Goal: Task Accomplishment & Management: Manage account settings

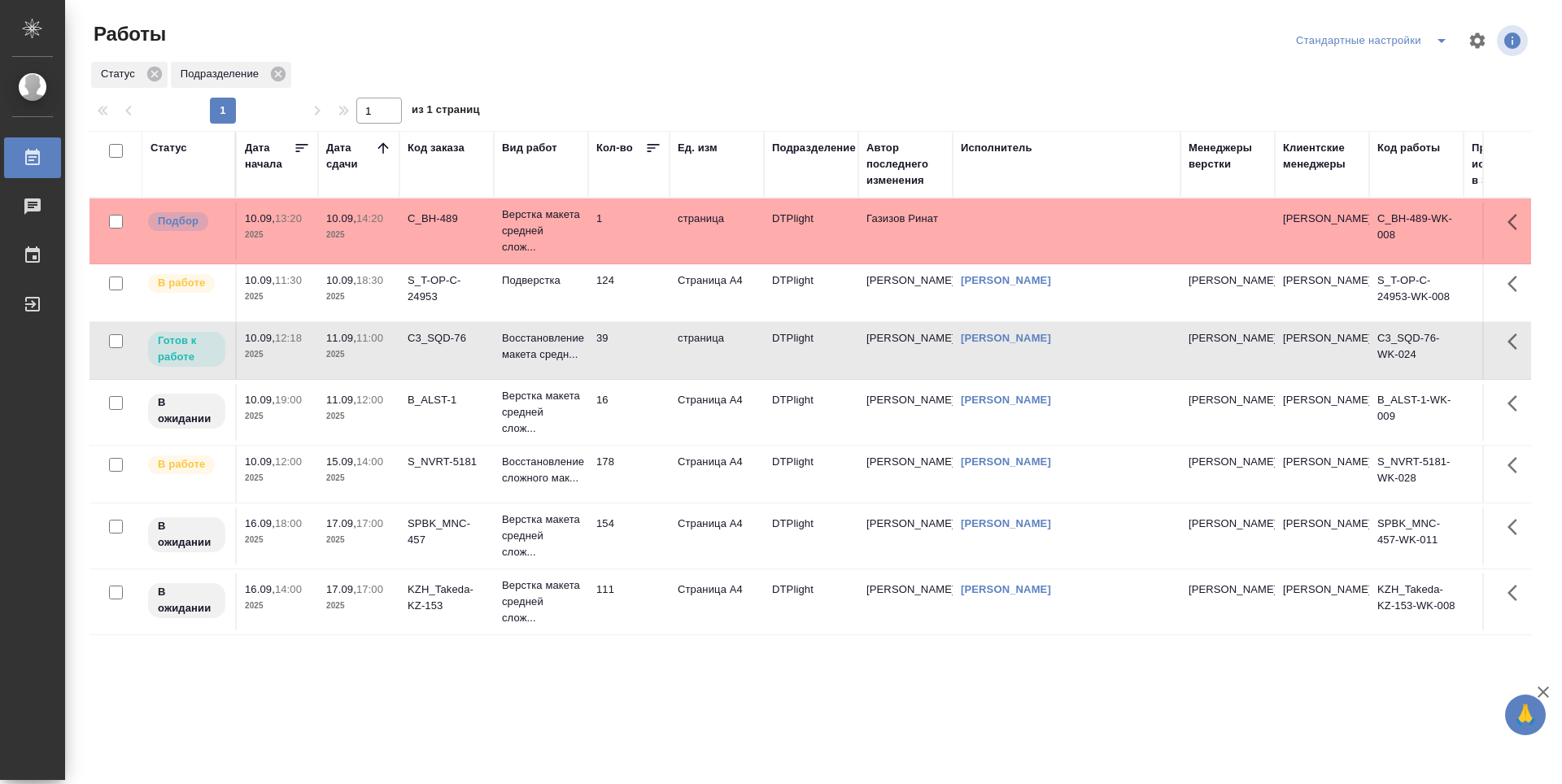
click at [644, 294] on td "124" at bounding box center [628, 293] width 81 height 57
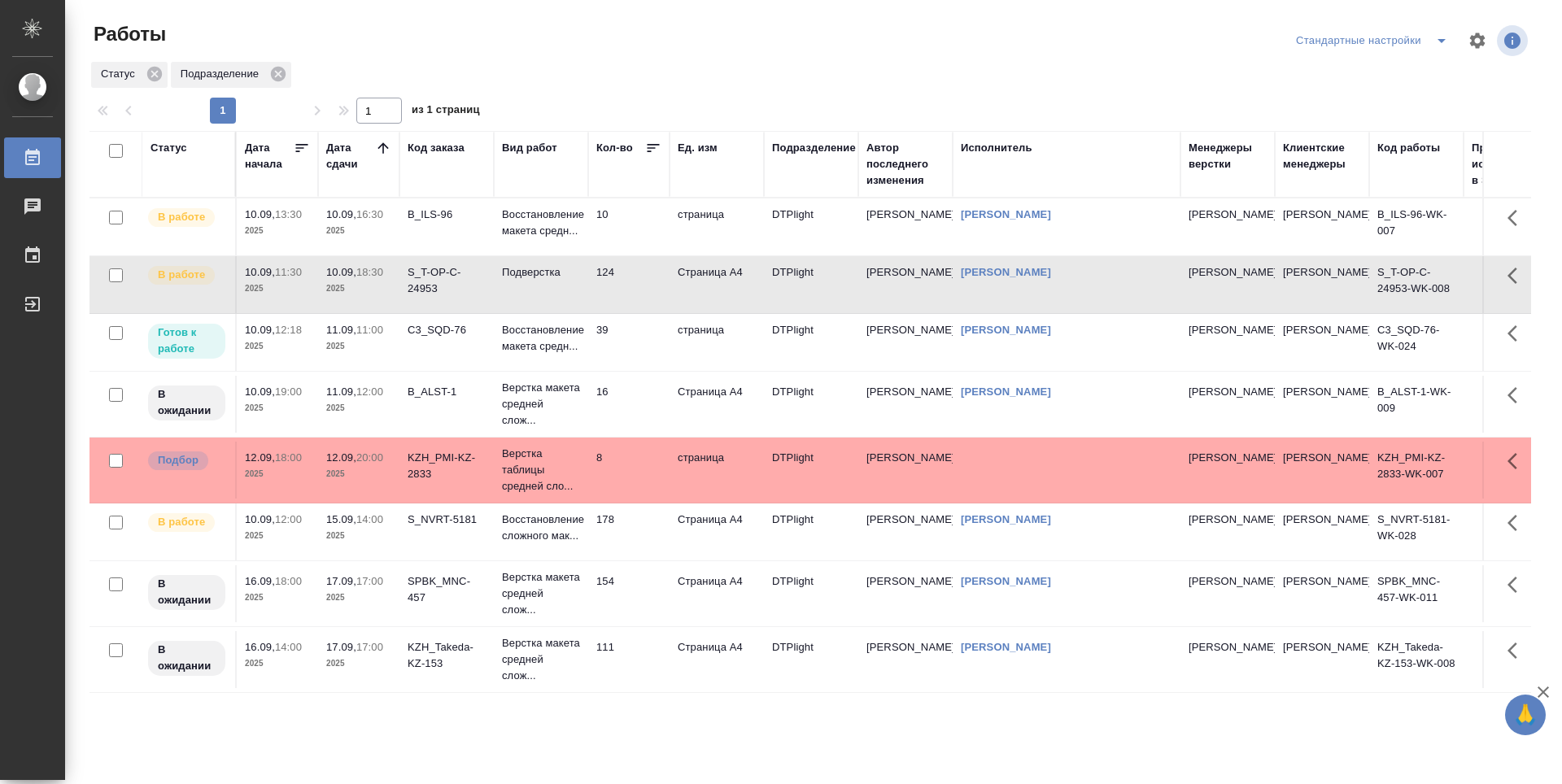
click at [627, 364] on td "39" at bounding box center [628, 343] width 81 height 57
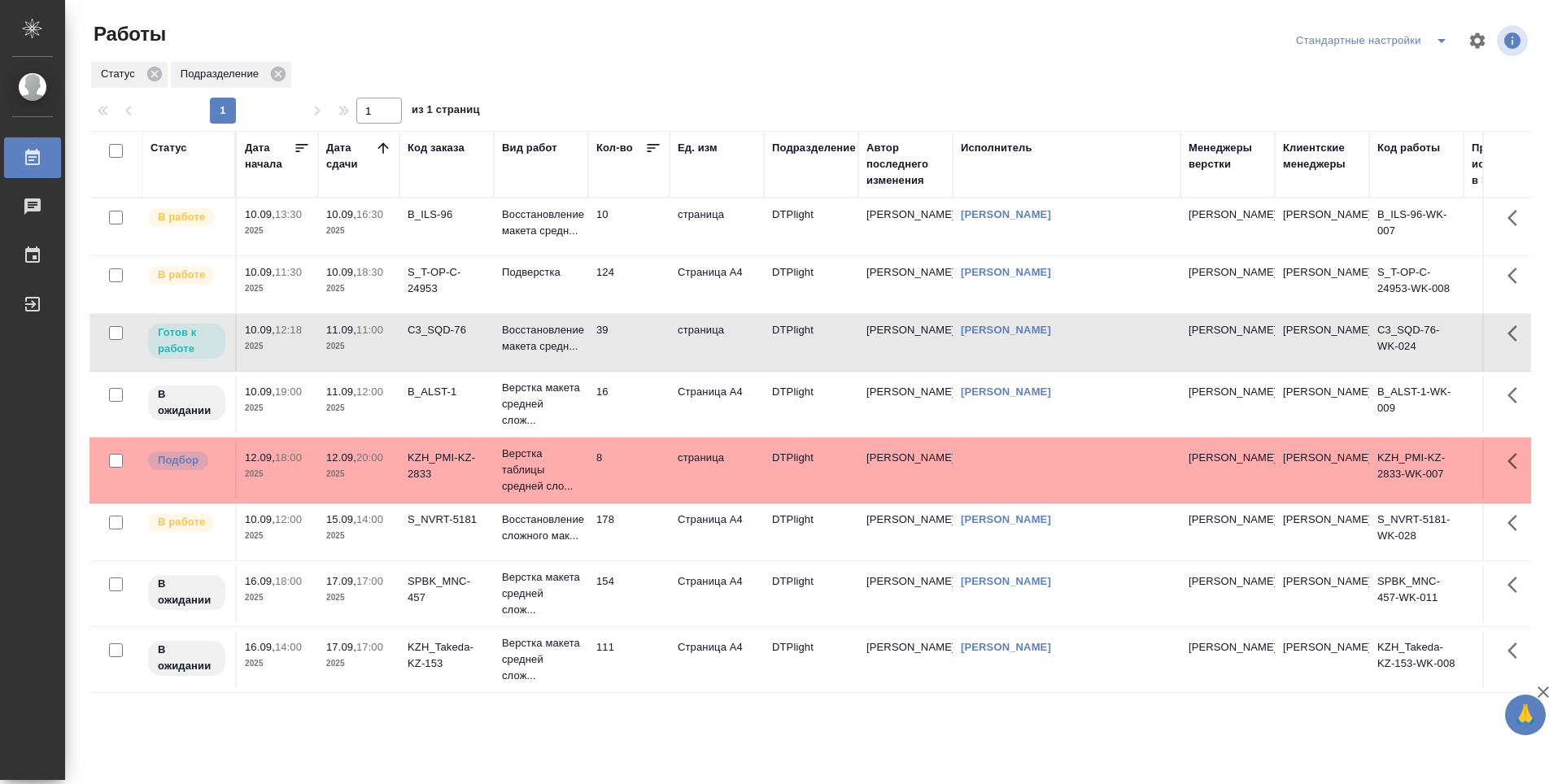
click at [625, 421] on td "16" at bounding box center [628, 404] width 81 height 57
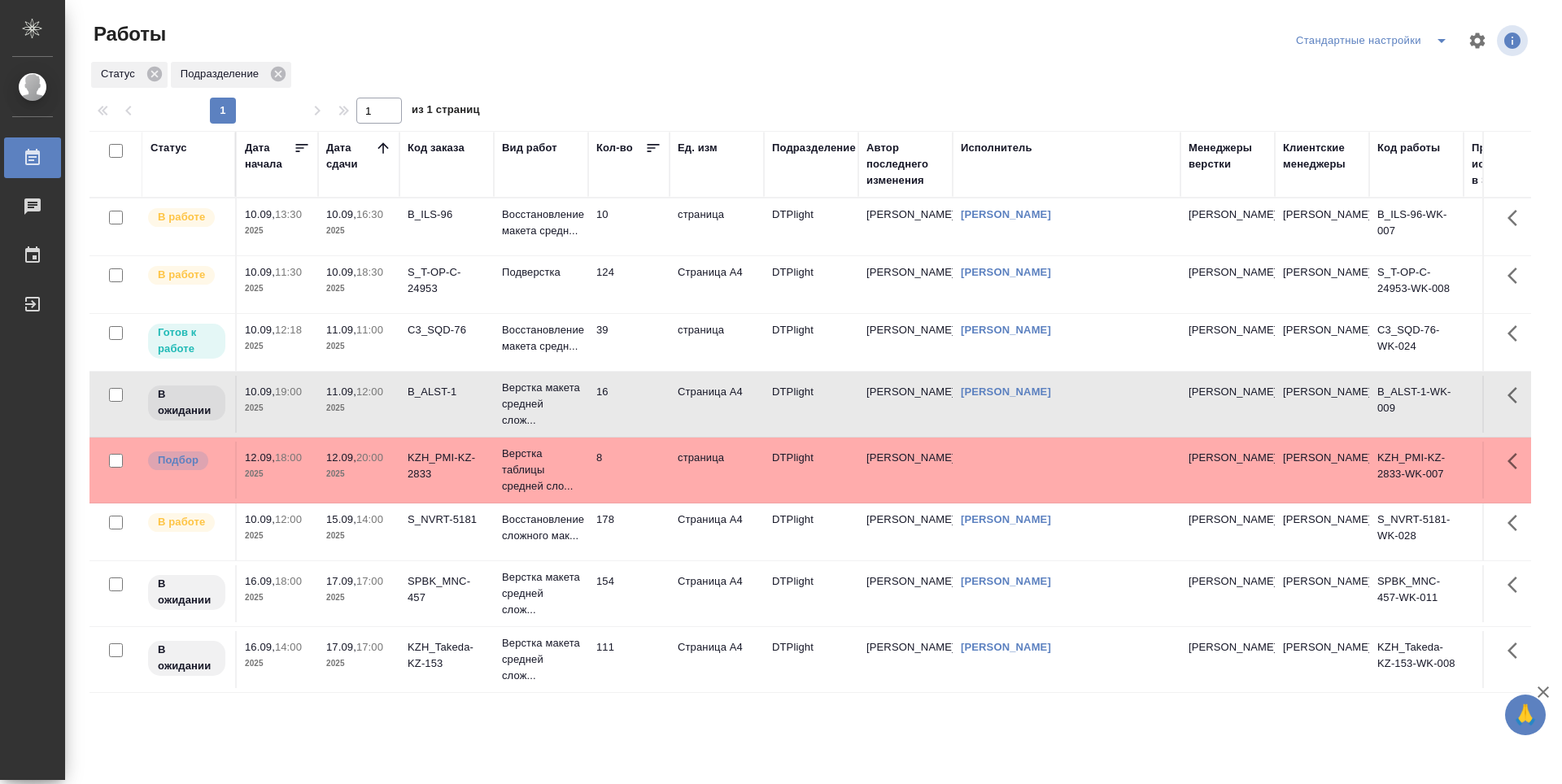
click at [626, 302] on td "124" at bounding box center [628, 284] width 81 height 57
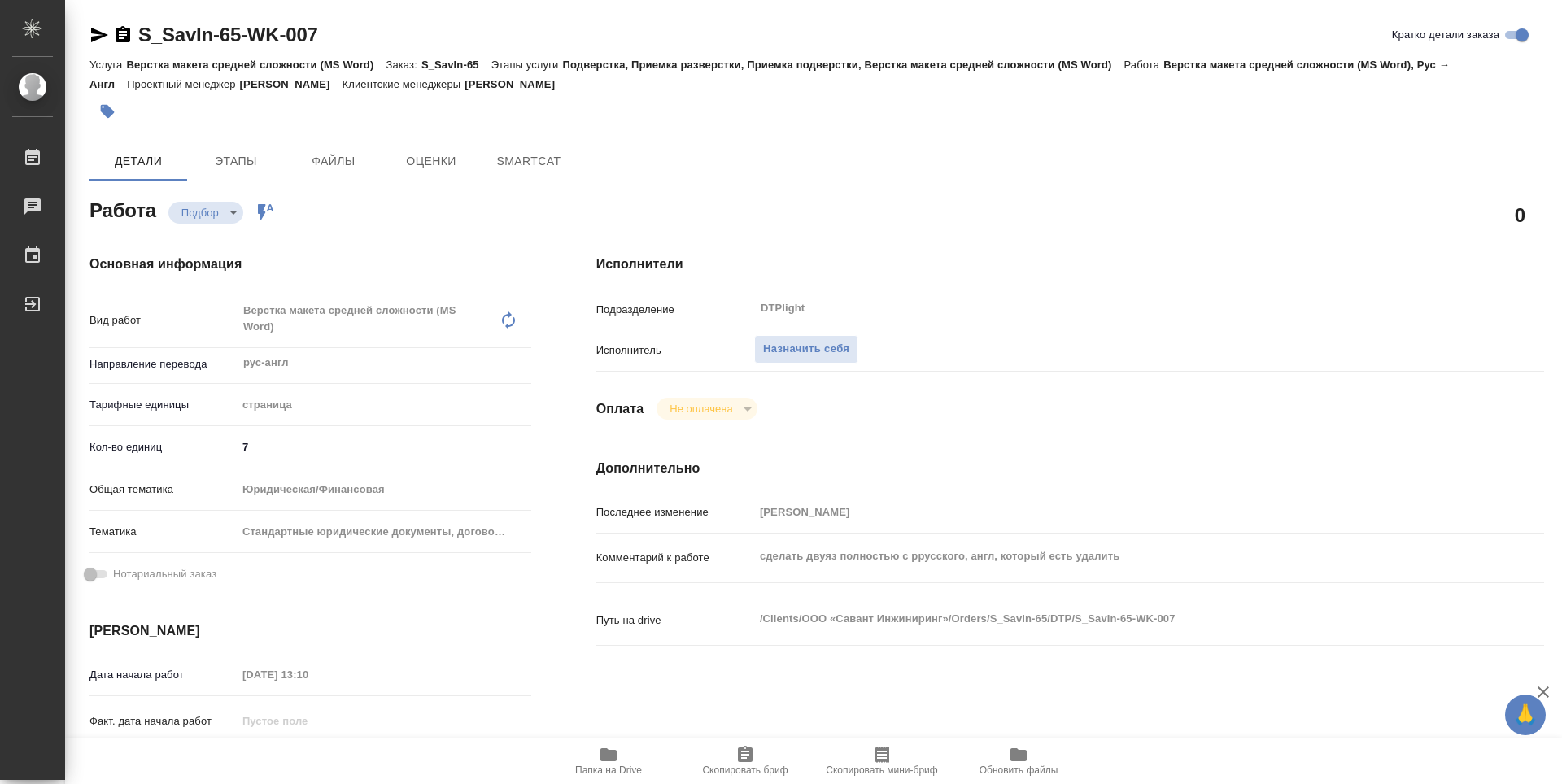
type textarea "x"
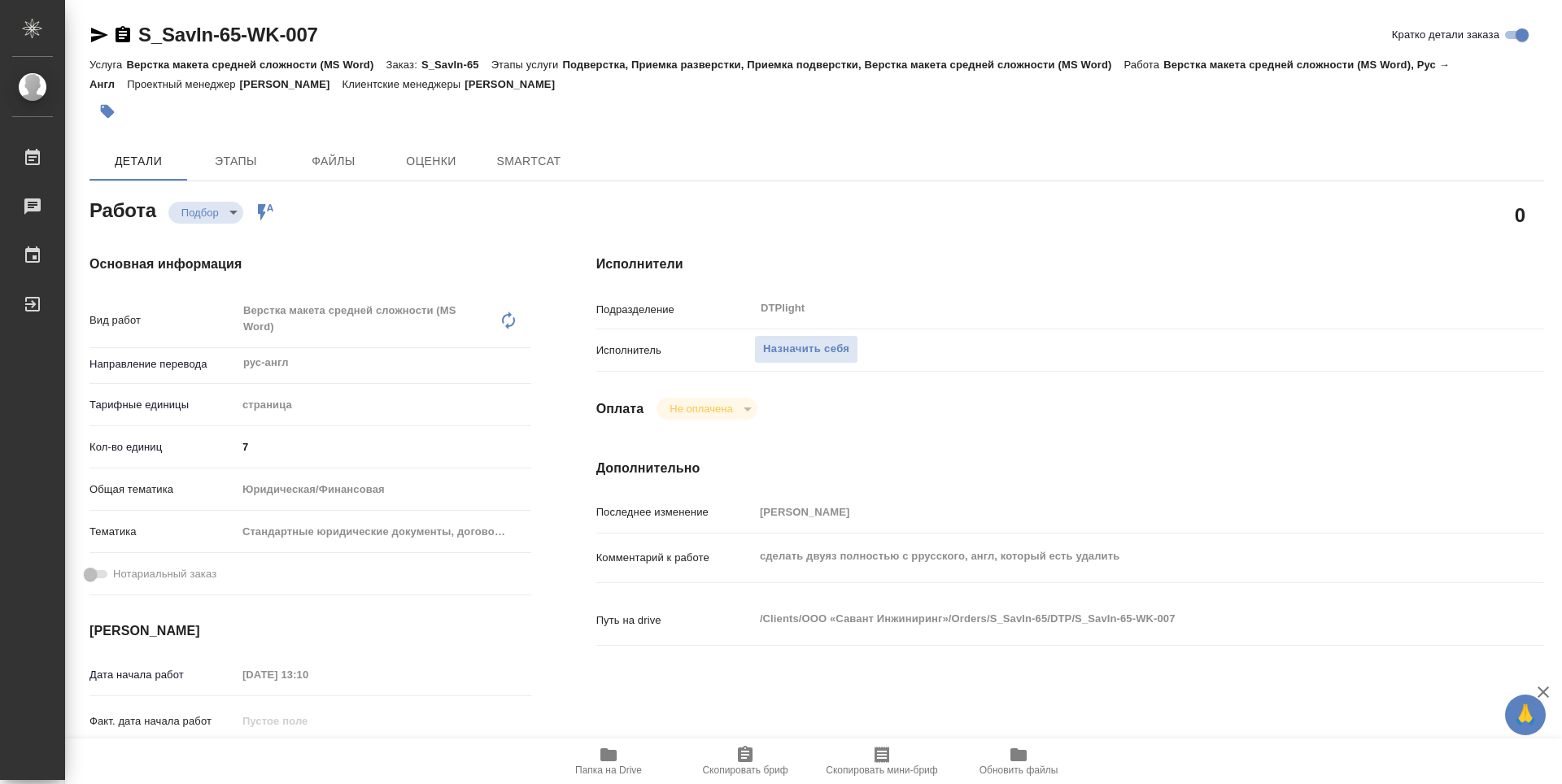
type textarea "x"
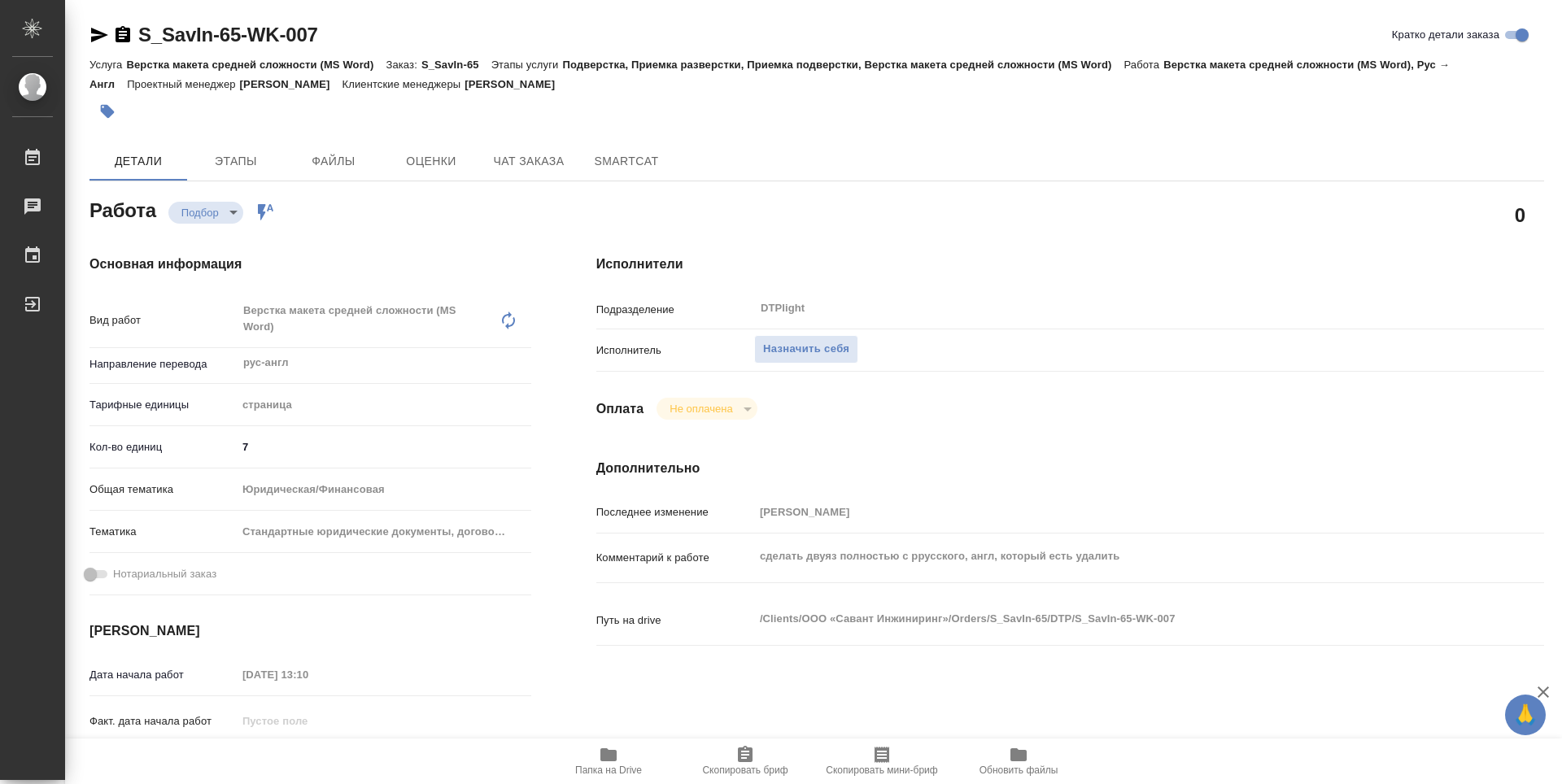
type textarea "x"
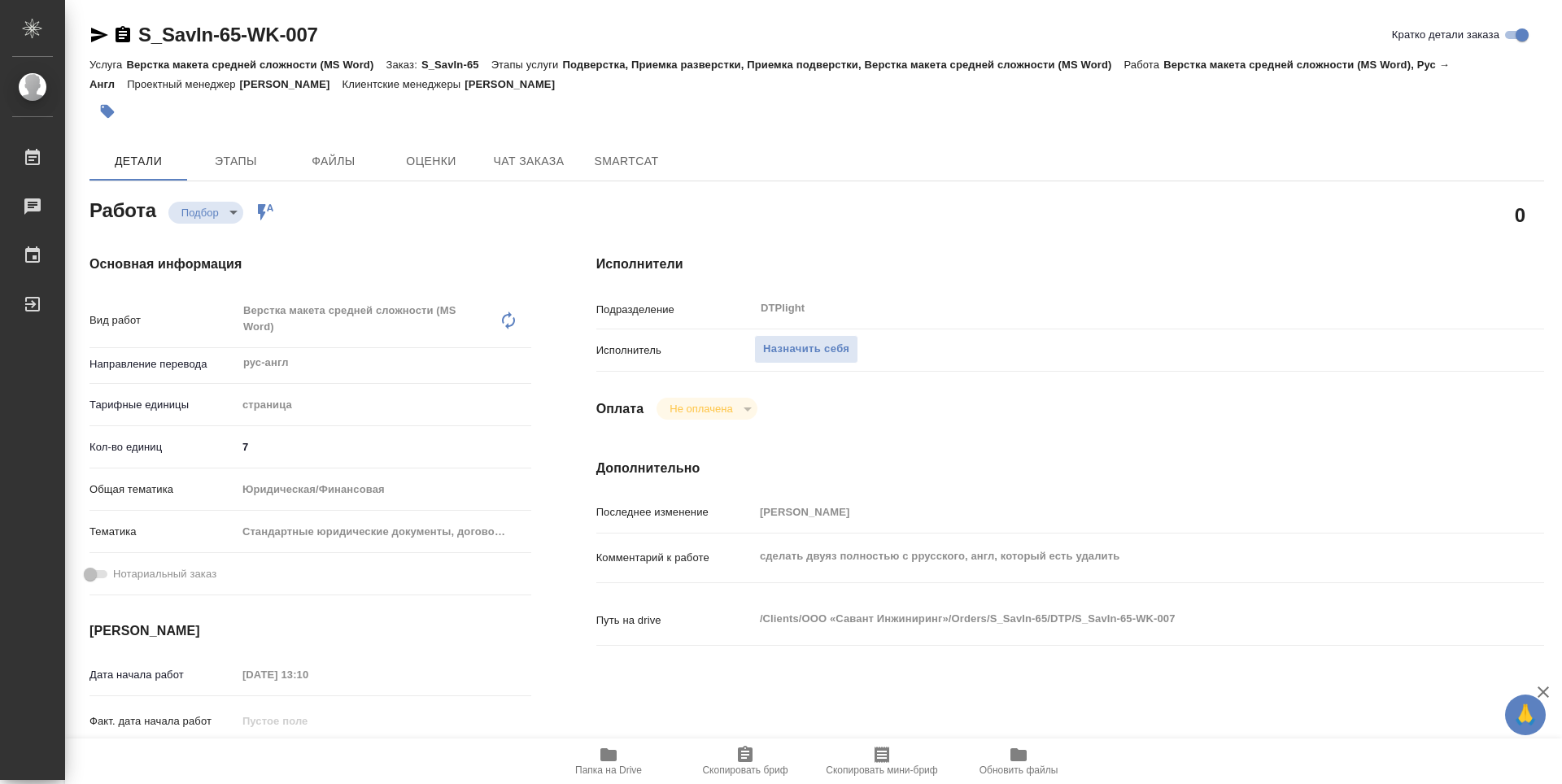
type textarea "x"
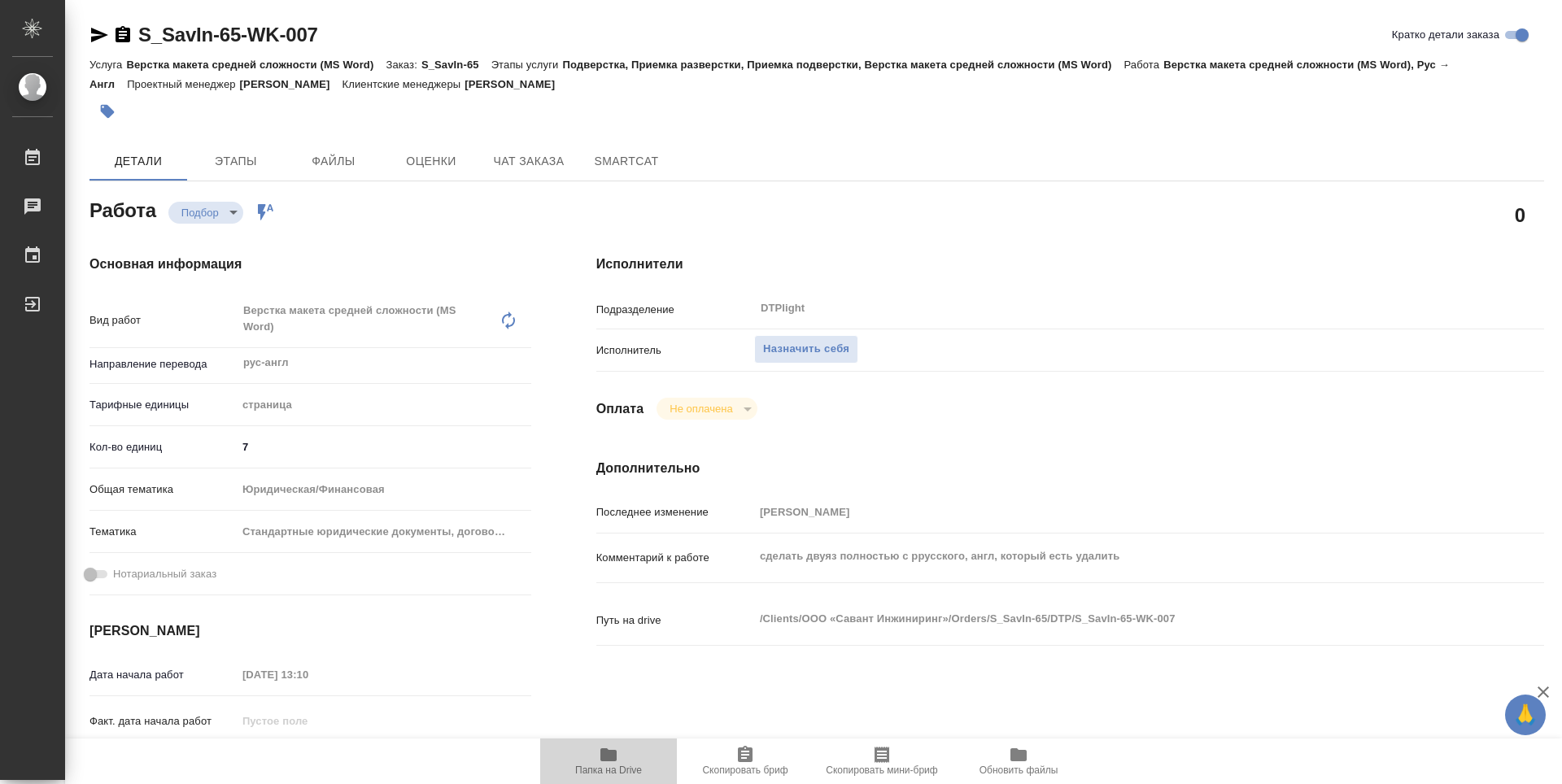
click at [629, 751] on span "Папка на Drive" at bounding box center [608, 760] width 117 height 30
click at [841, 348] on span "Назначить себя" at bounding box center [806, 349] width 87 height 19
type textarea "x"
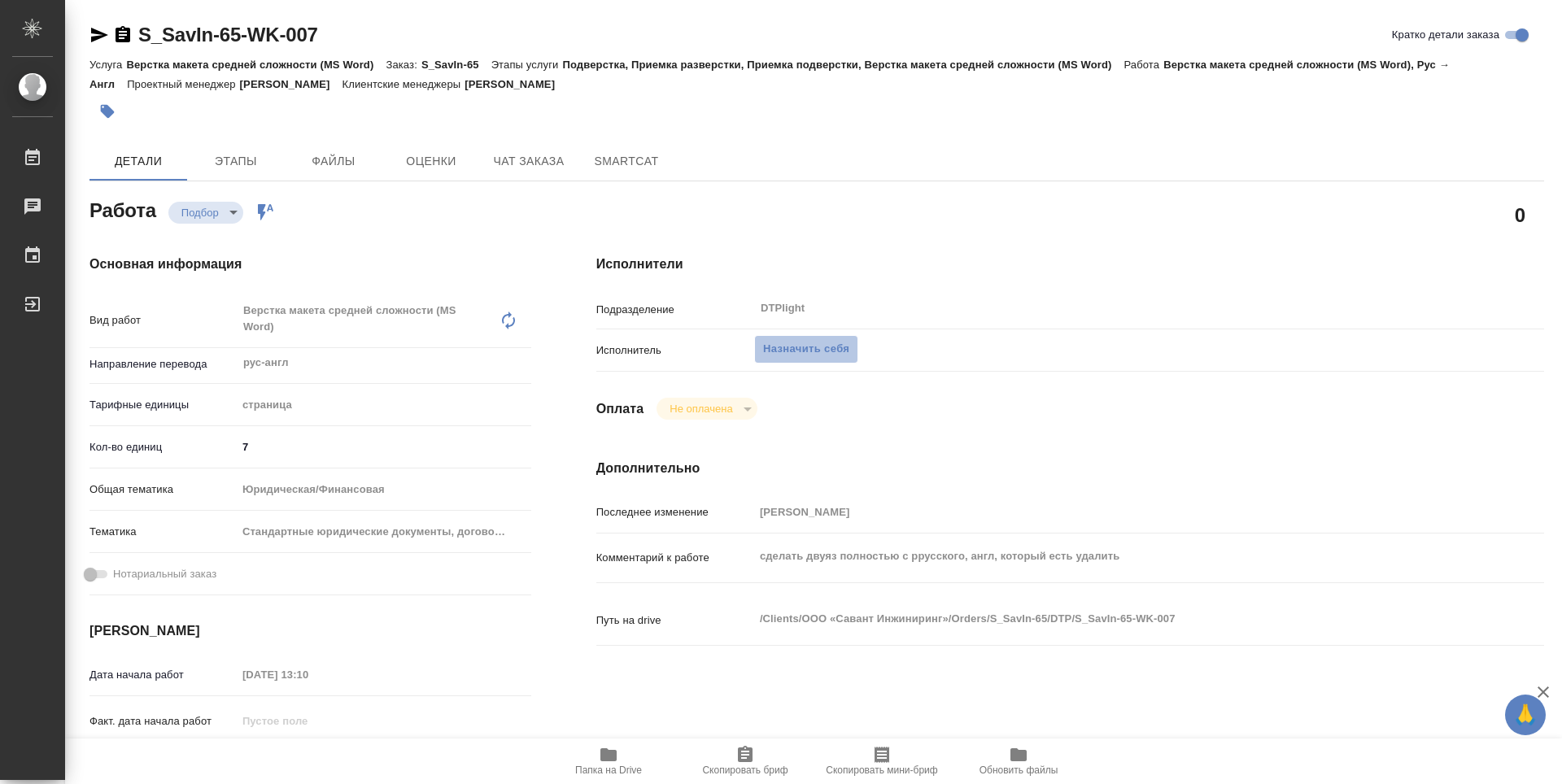
type textarea "x"
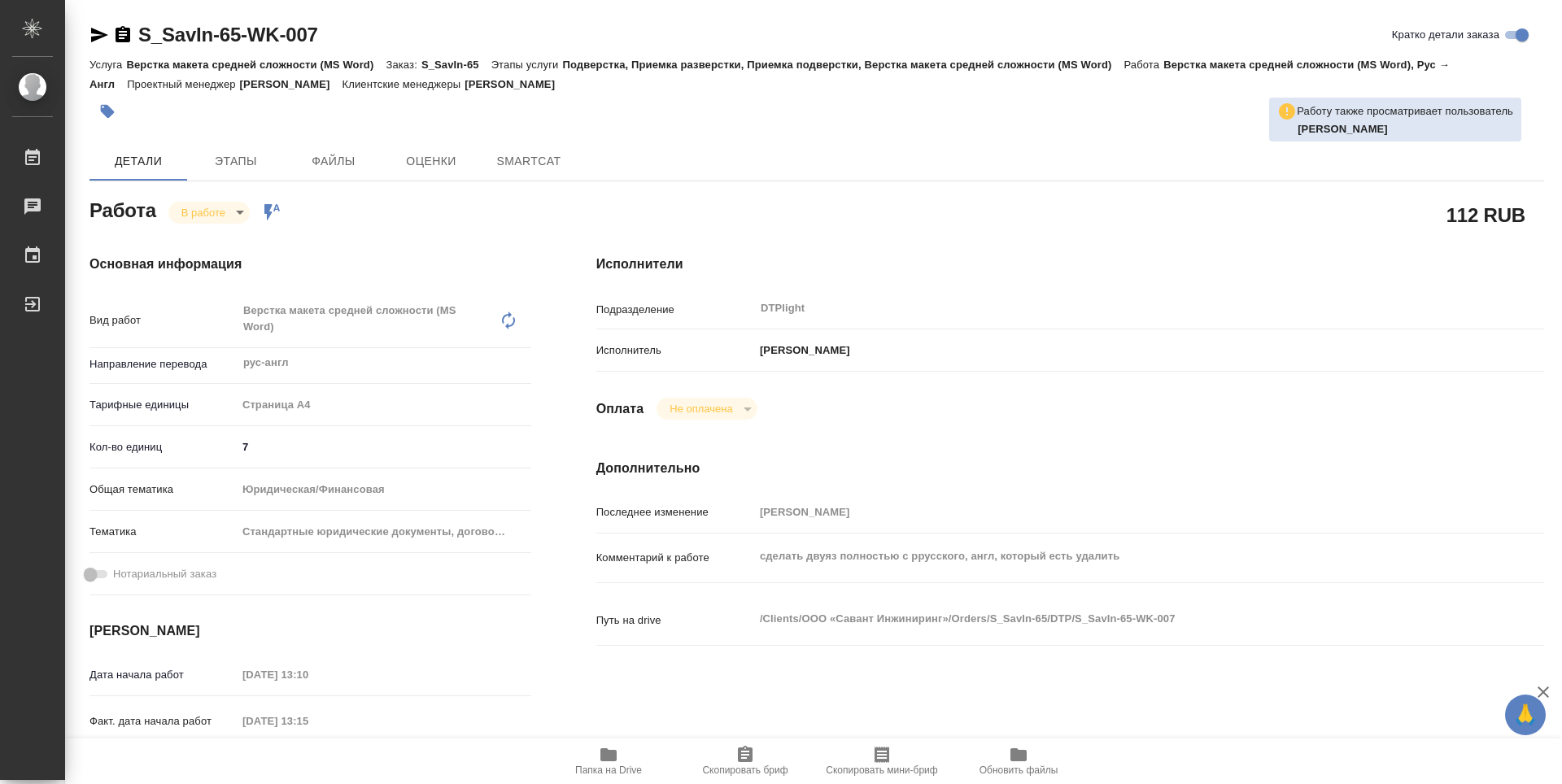
type textarea "x"
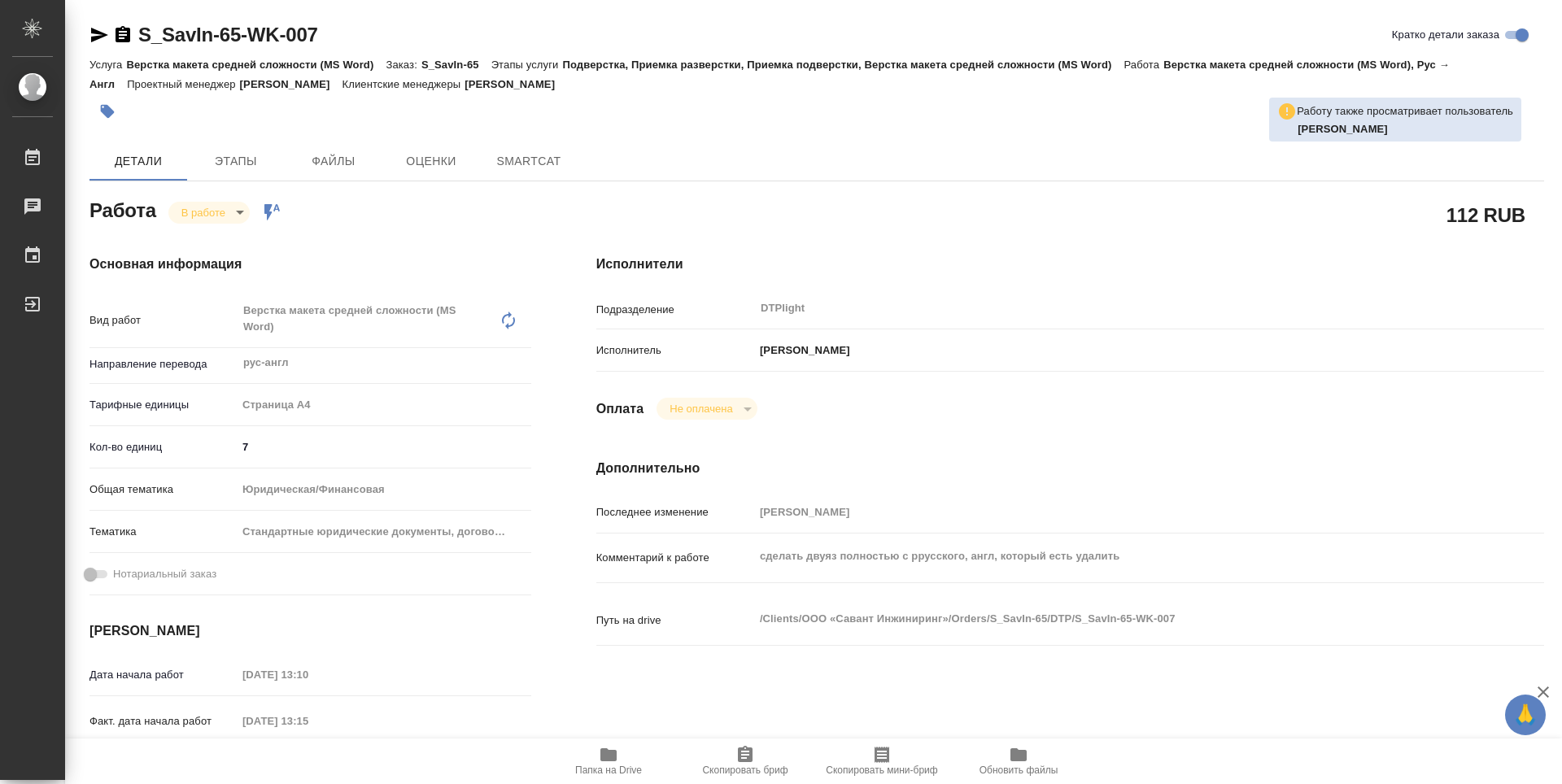
type textarea "x"
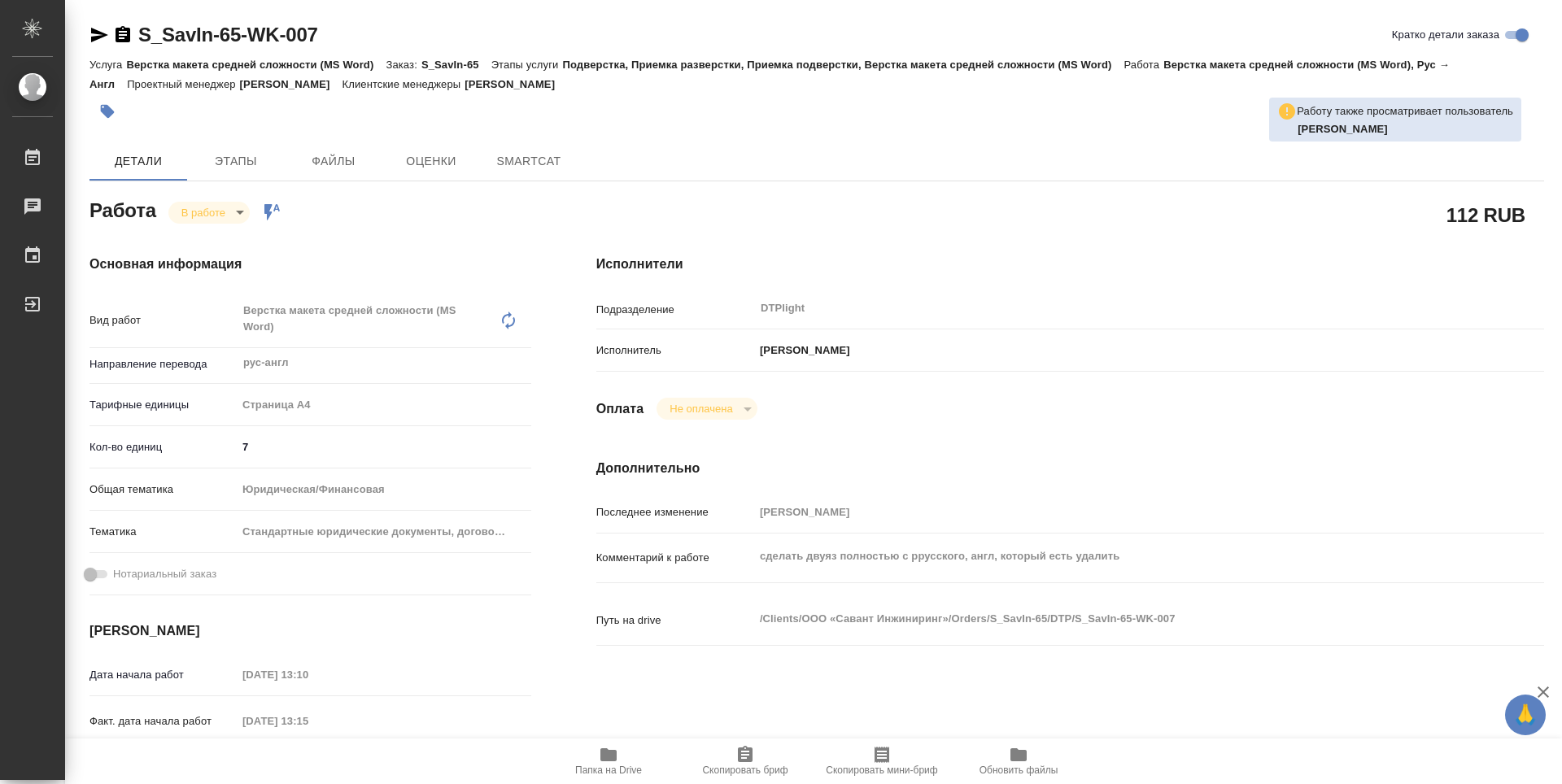
type textarea "x"
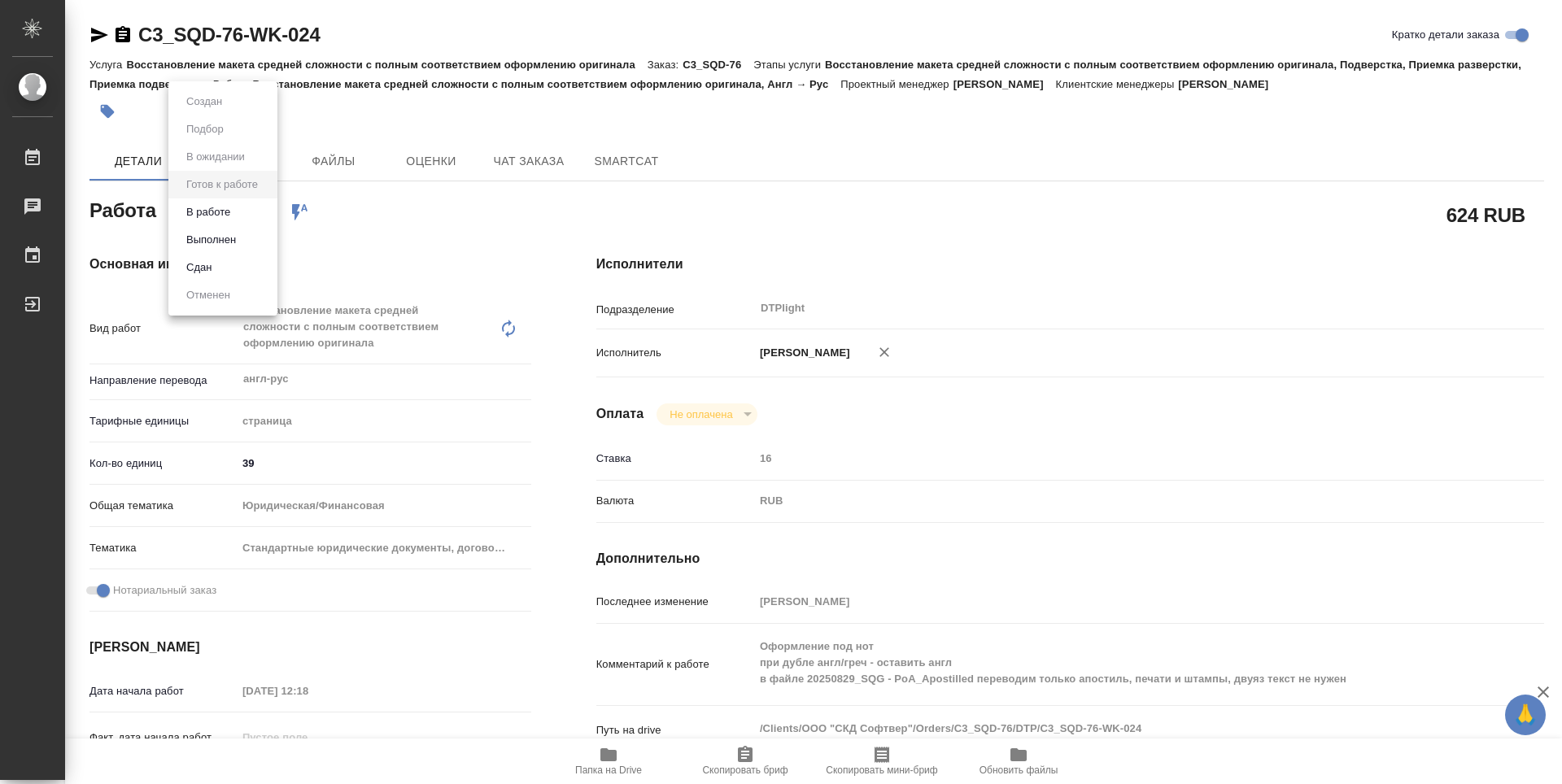
click at [251, 218] on body "🙏 .cls-1 fill:#fff; AWATERA Guselnikov Roman Работы 0 Чаты График Выйти C3_SQD-…" at bounding box center [781, 392] width 1562 height 784
click at [216, 215] on button "В работе" at bounding box center [208, 212] width 53 height 18
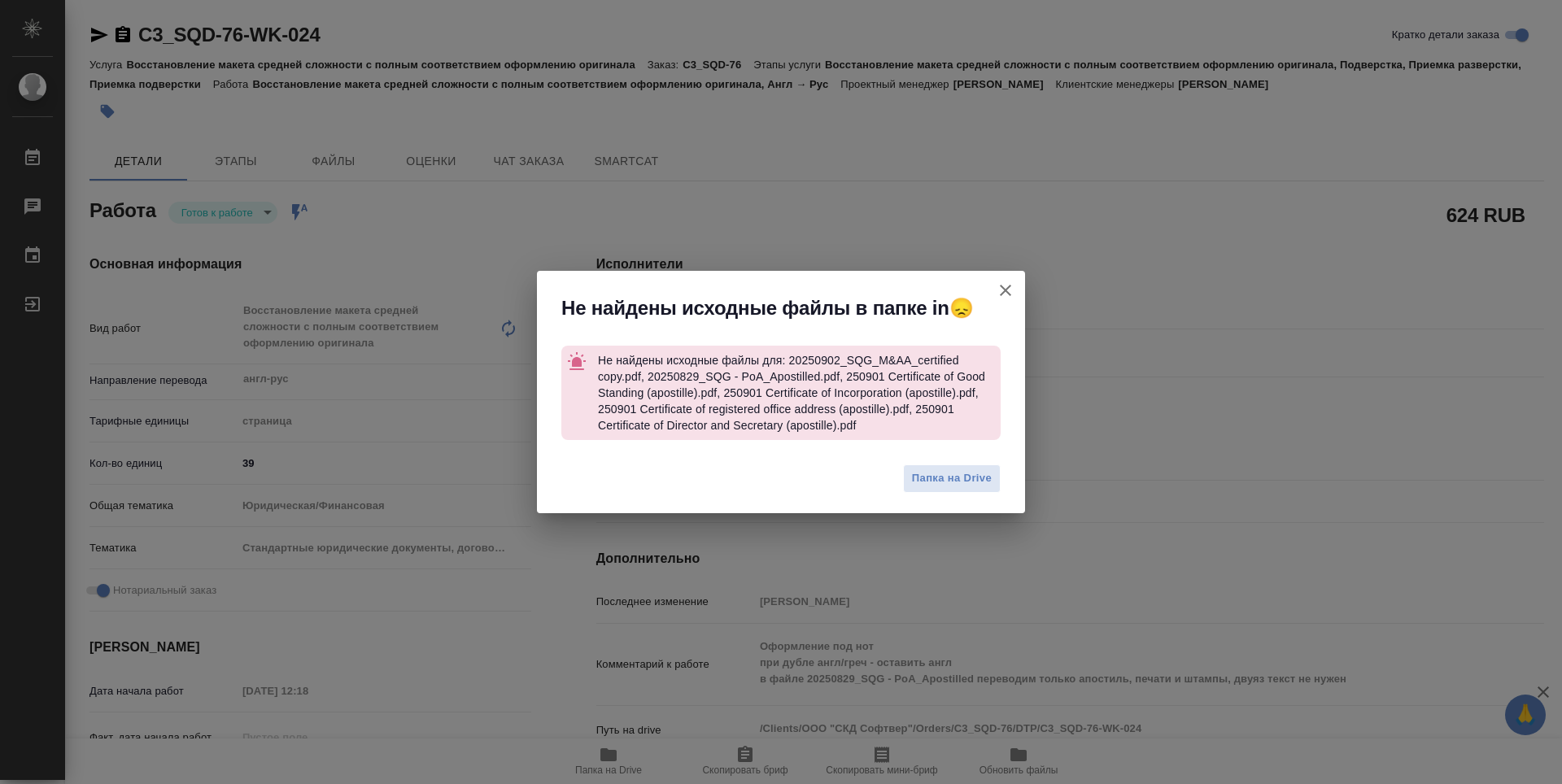
type textarea "x"
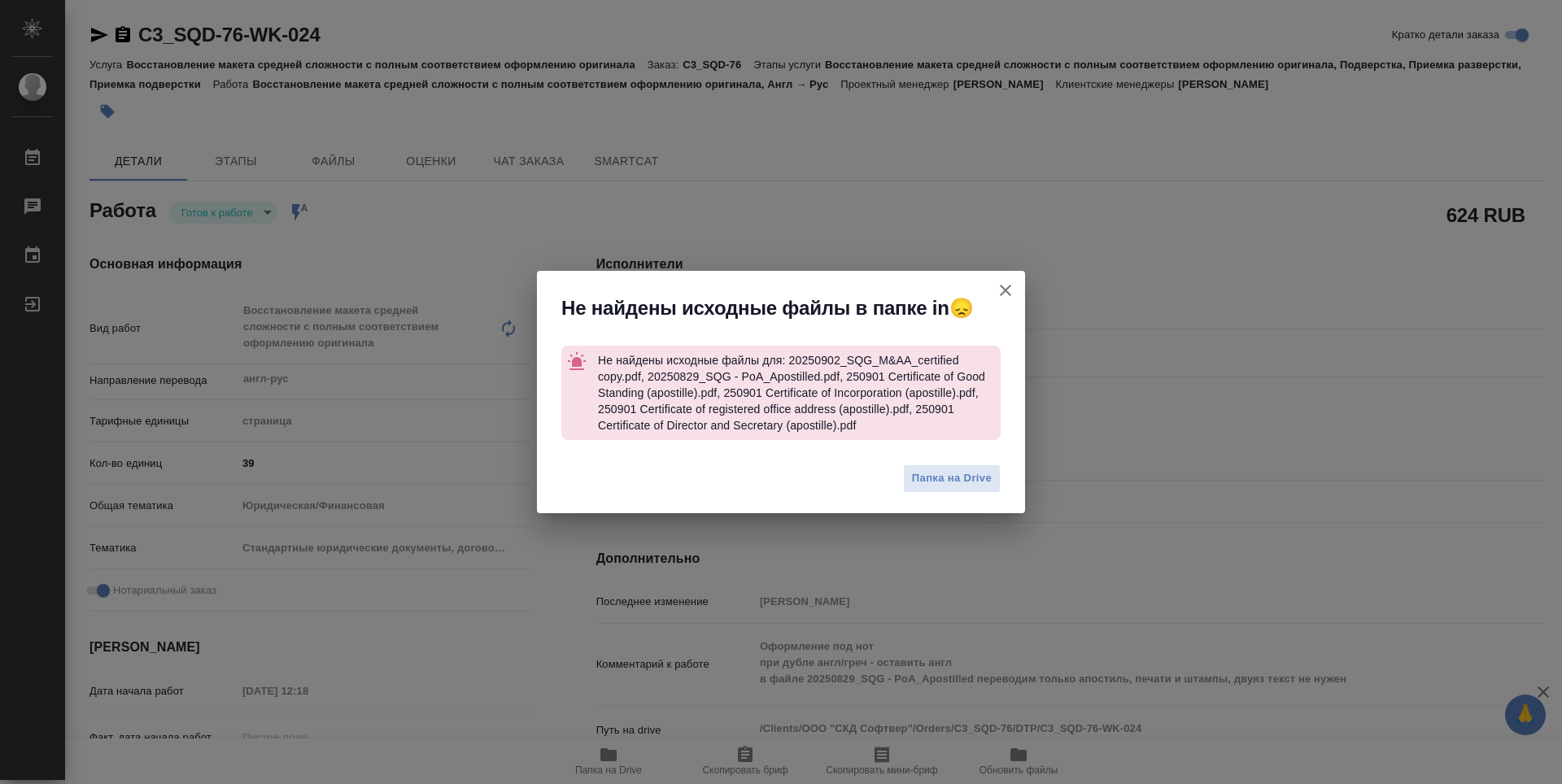
type textarea "x"
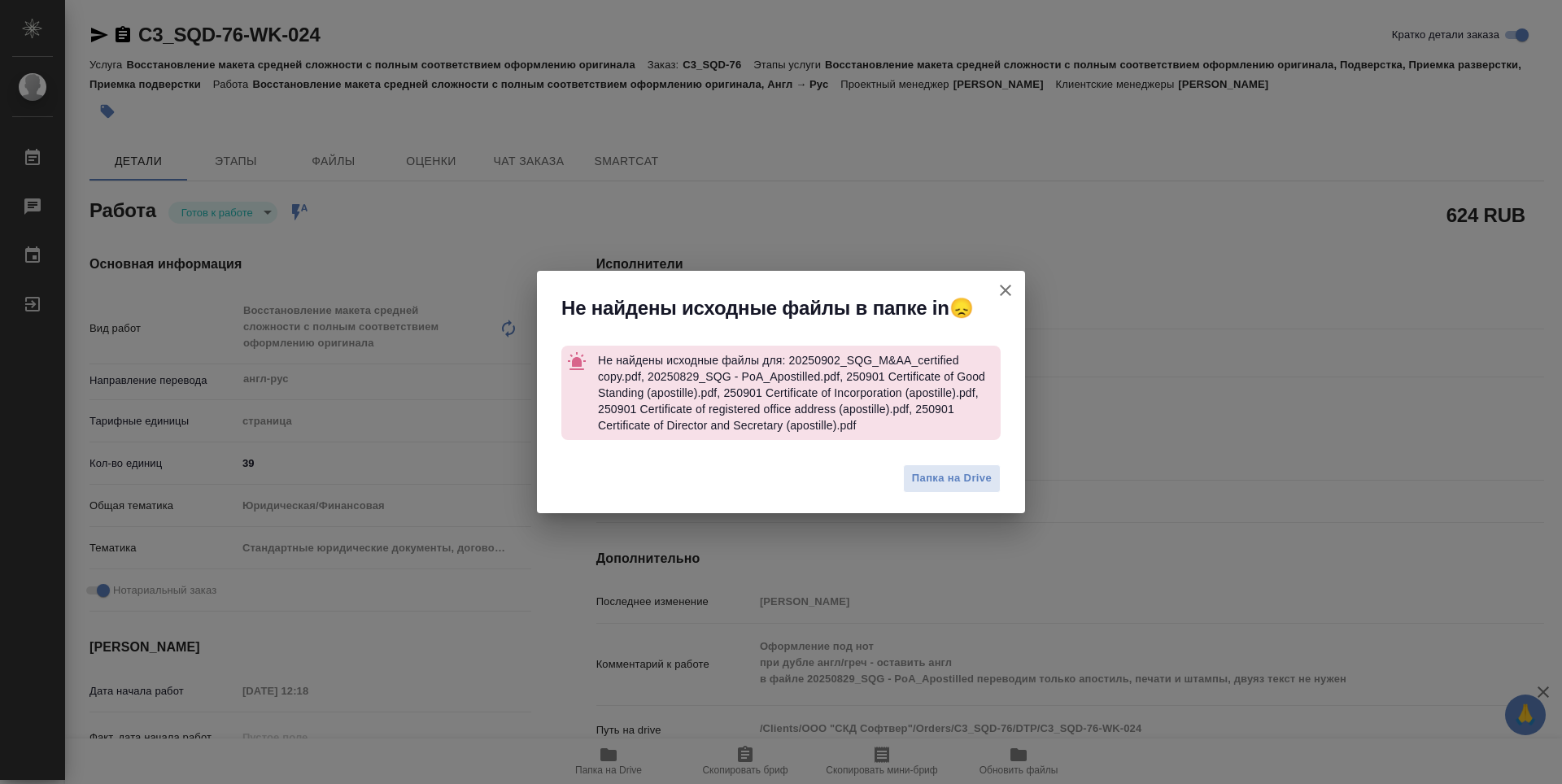
type textarea "x"
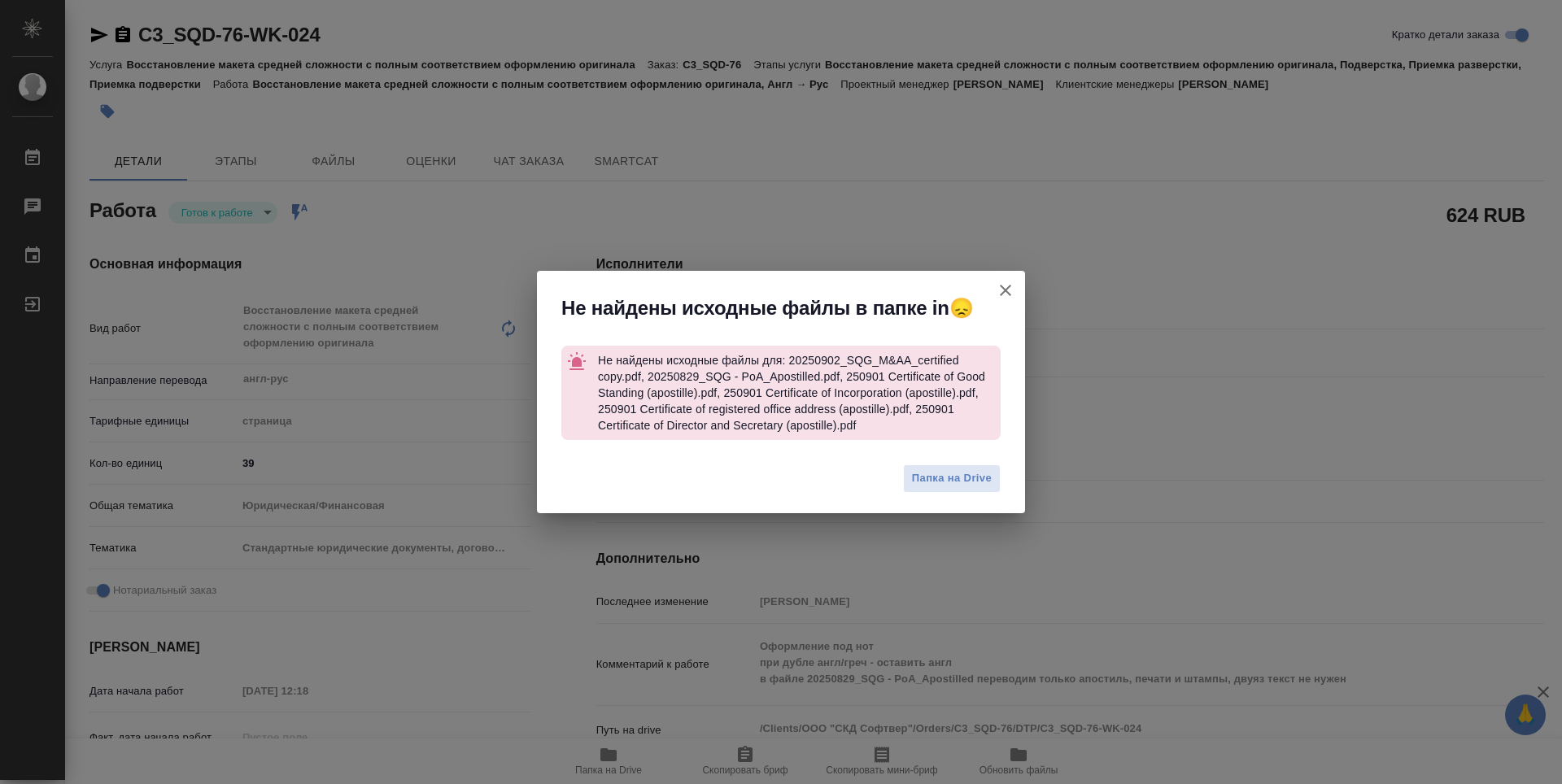
click at [1012, 288] on icon "button" at bounding box center [1005, 290] width 20 height 20
type textarea "x"
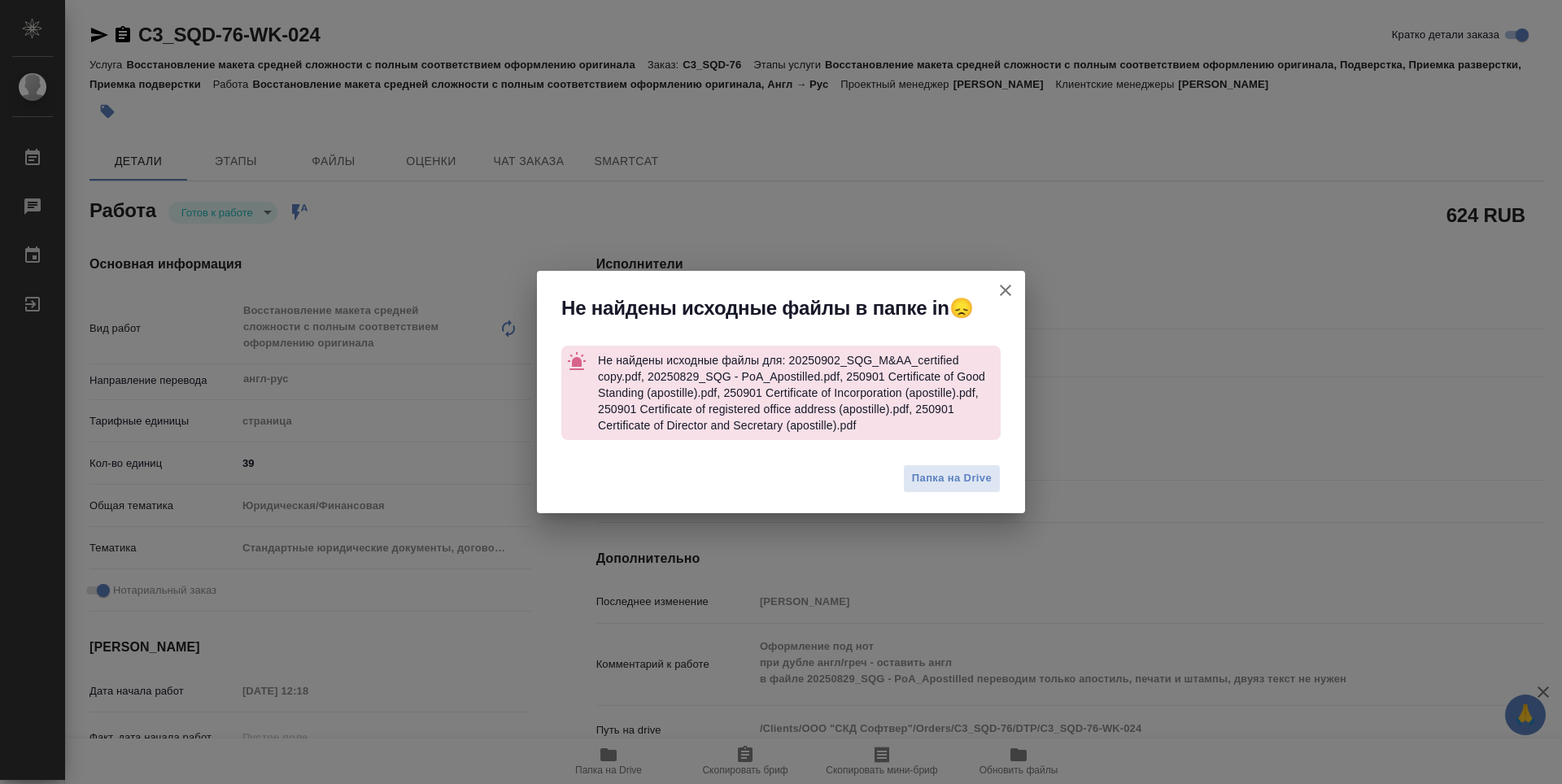
type textarea "x"
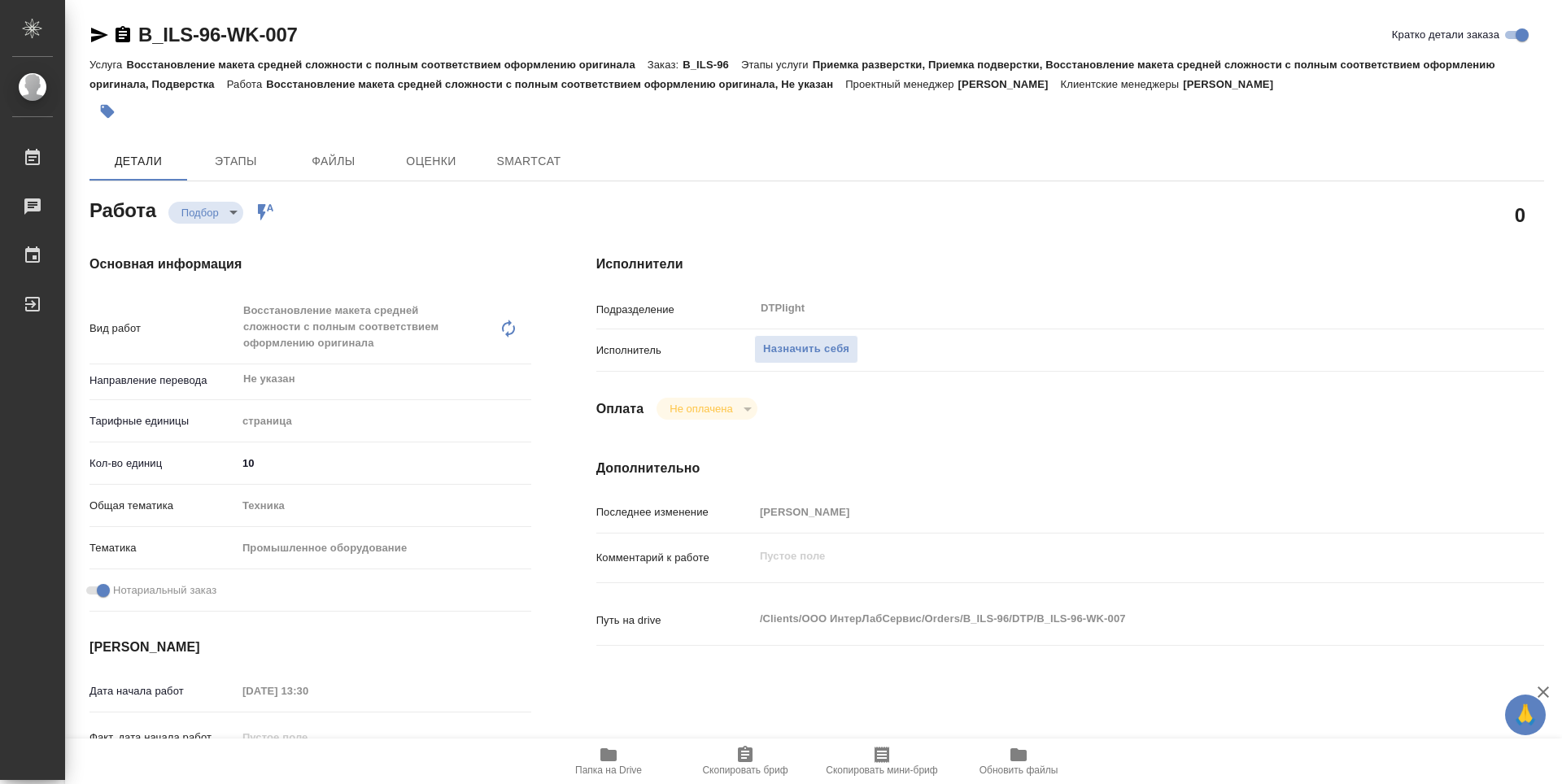
type textarea "x"
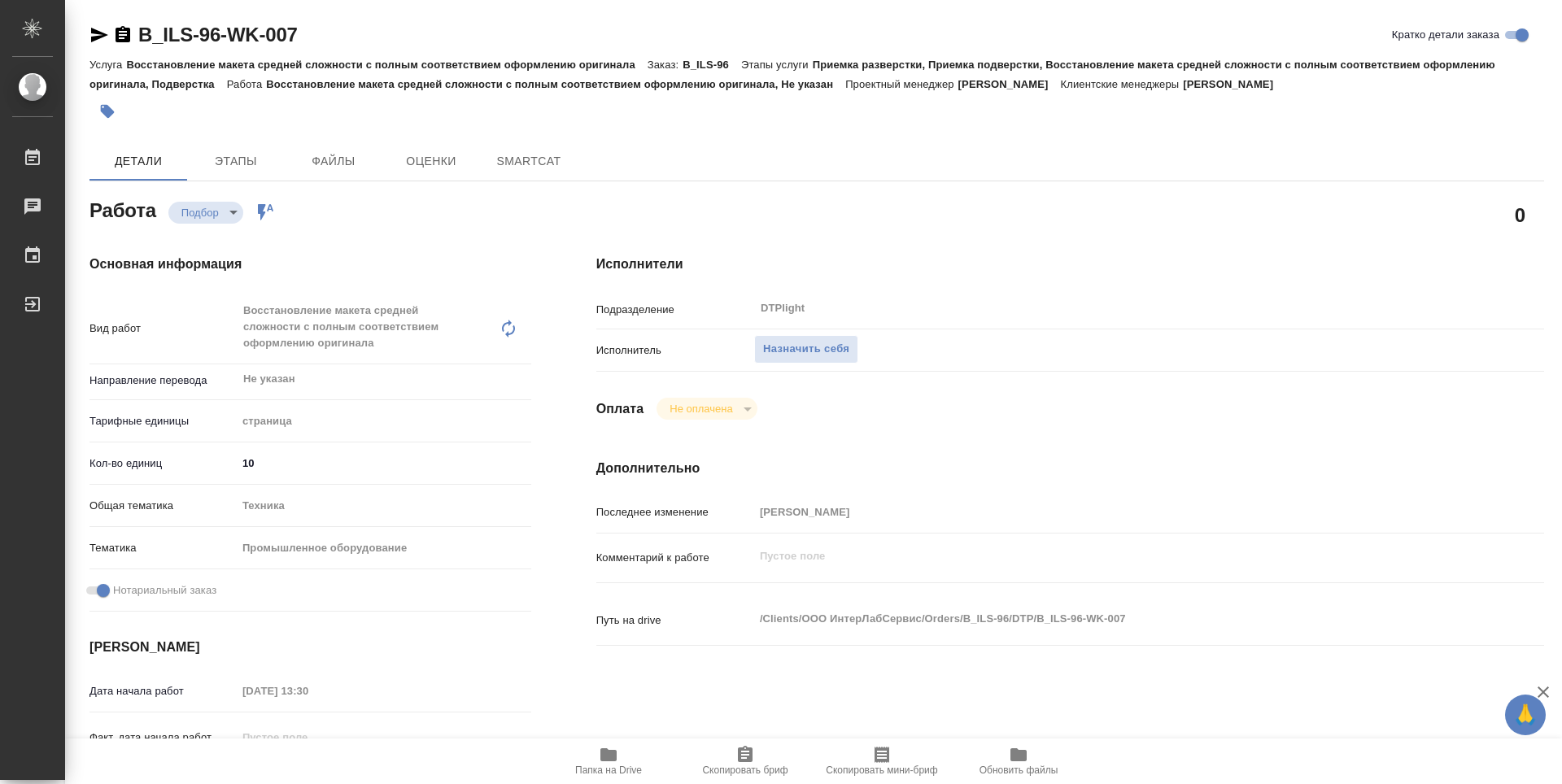
type textarea "x"
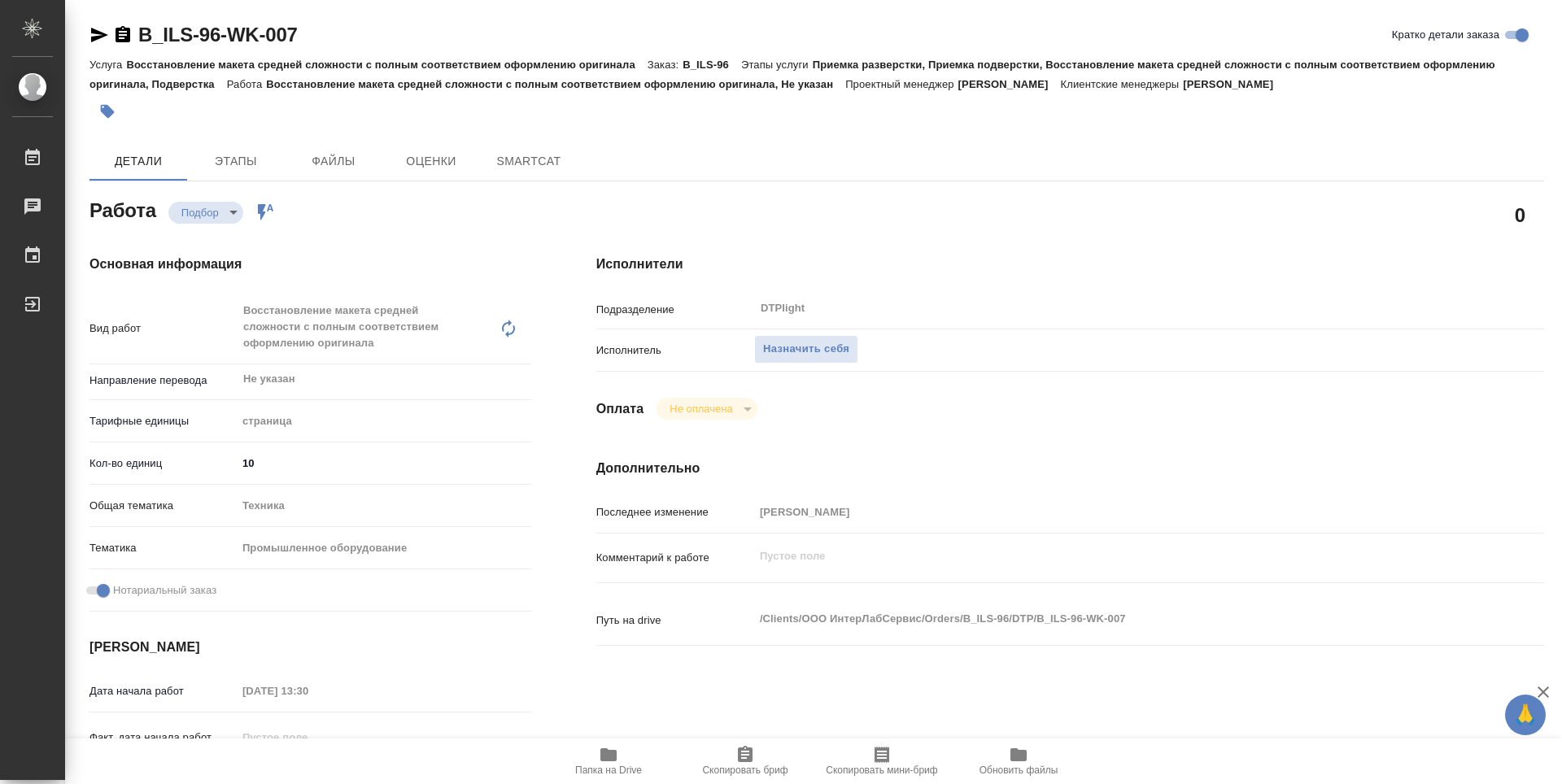
type textarea "x"
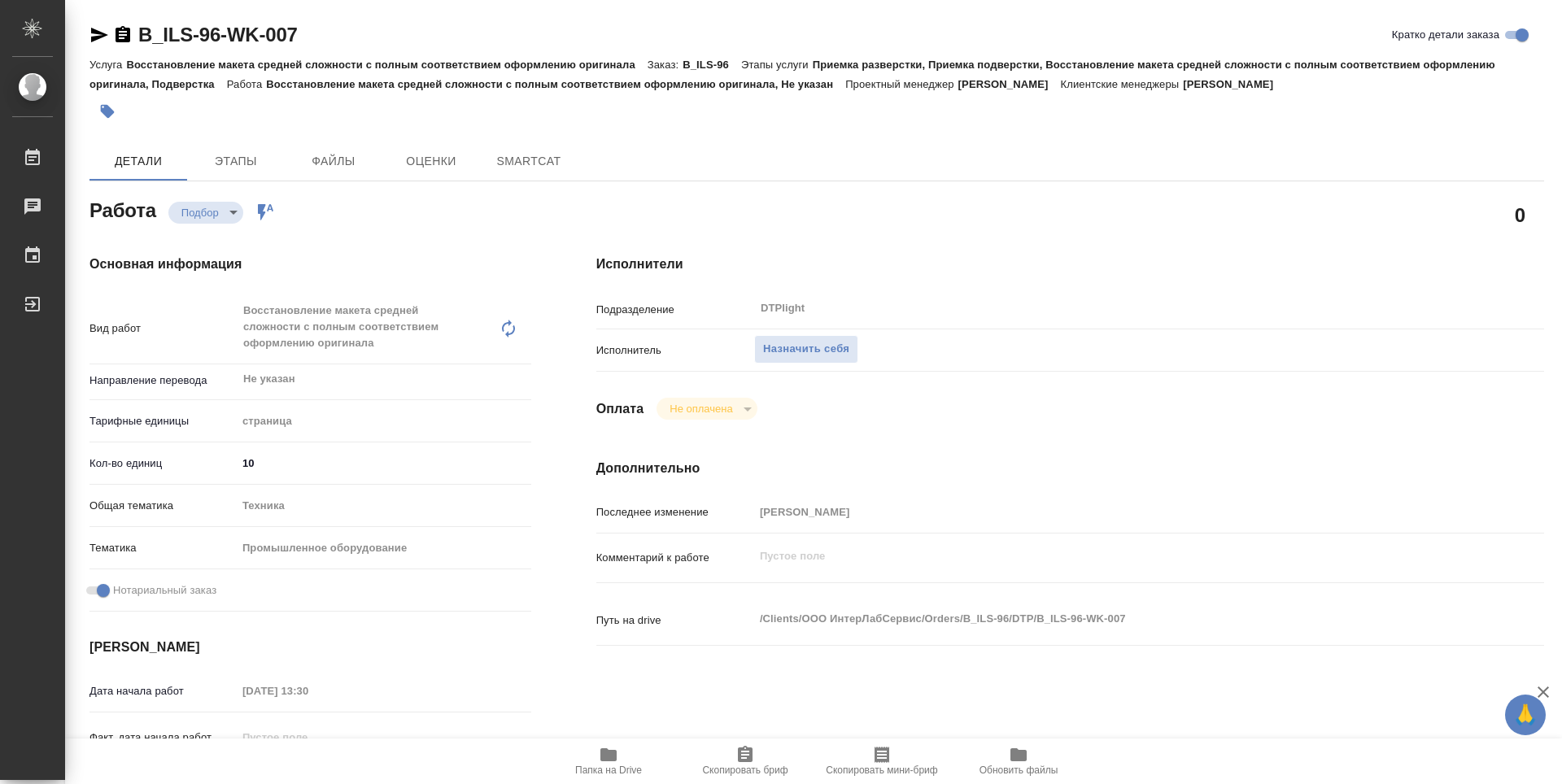
scroll to position [81, 0]
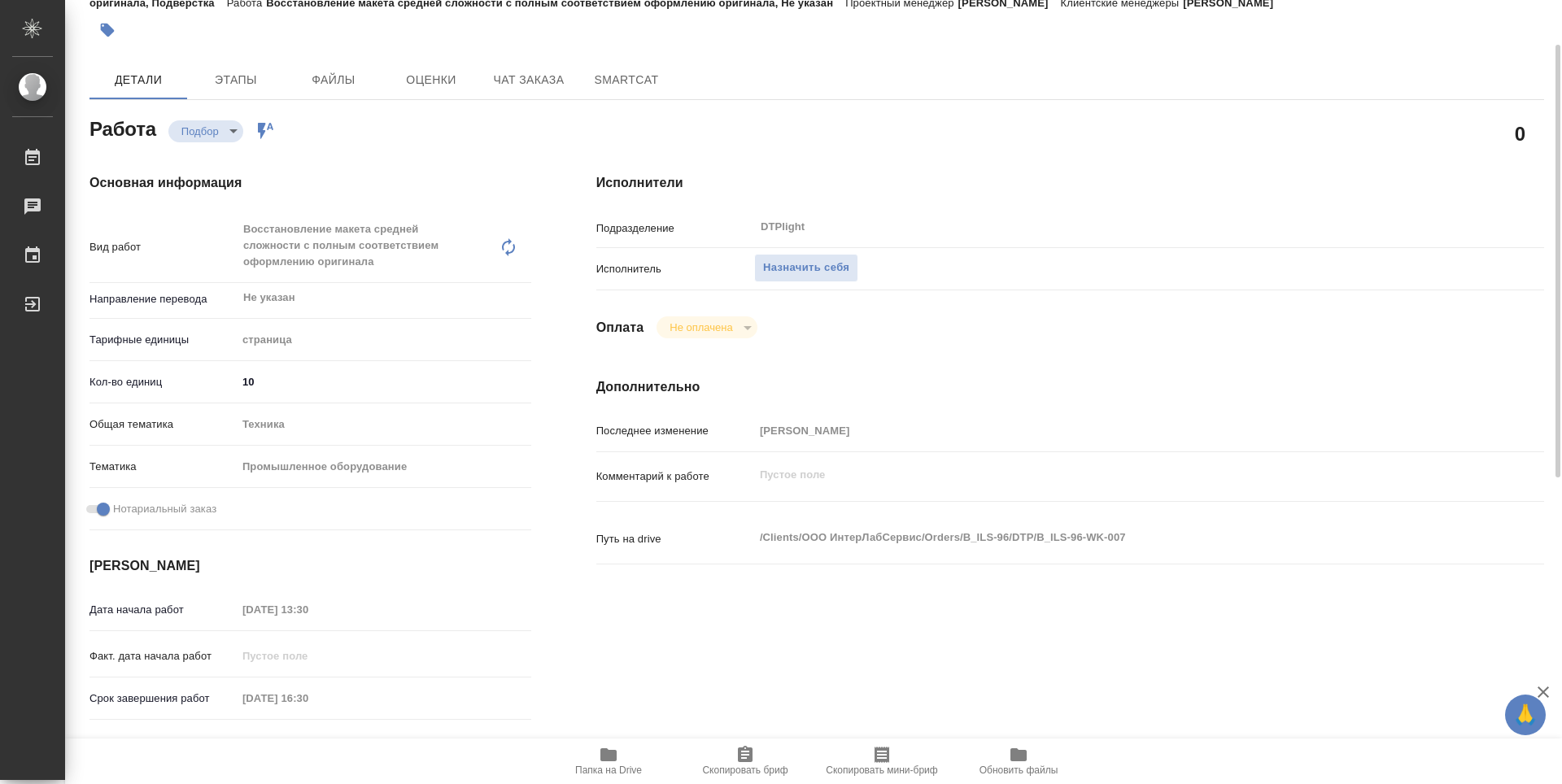
click at [616, 748] on icon "button" at bounding box center [608, 755] width 20 height 20
type textarea "x"
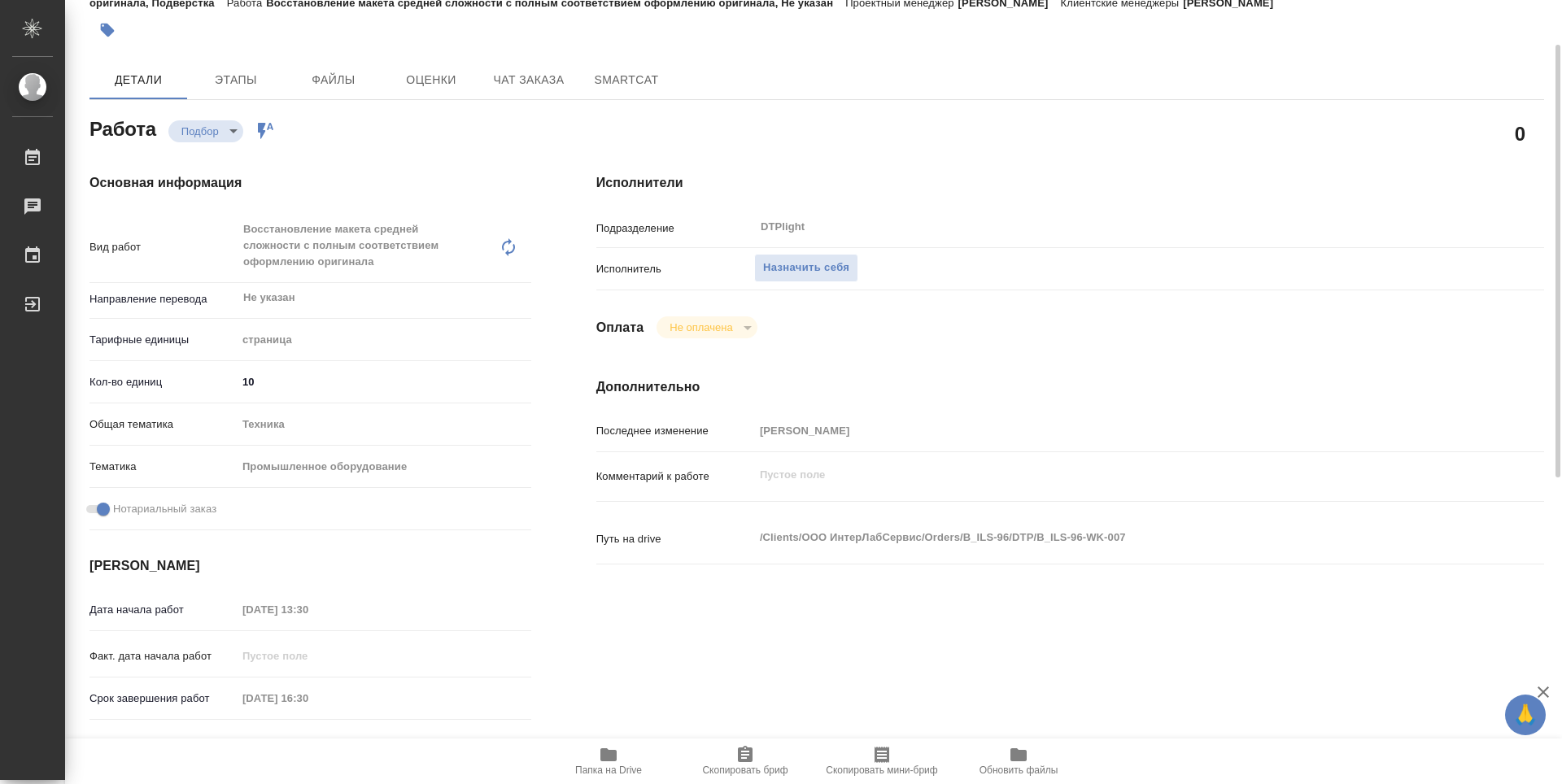
type textarea "x"
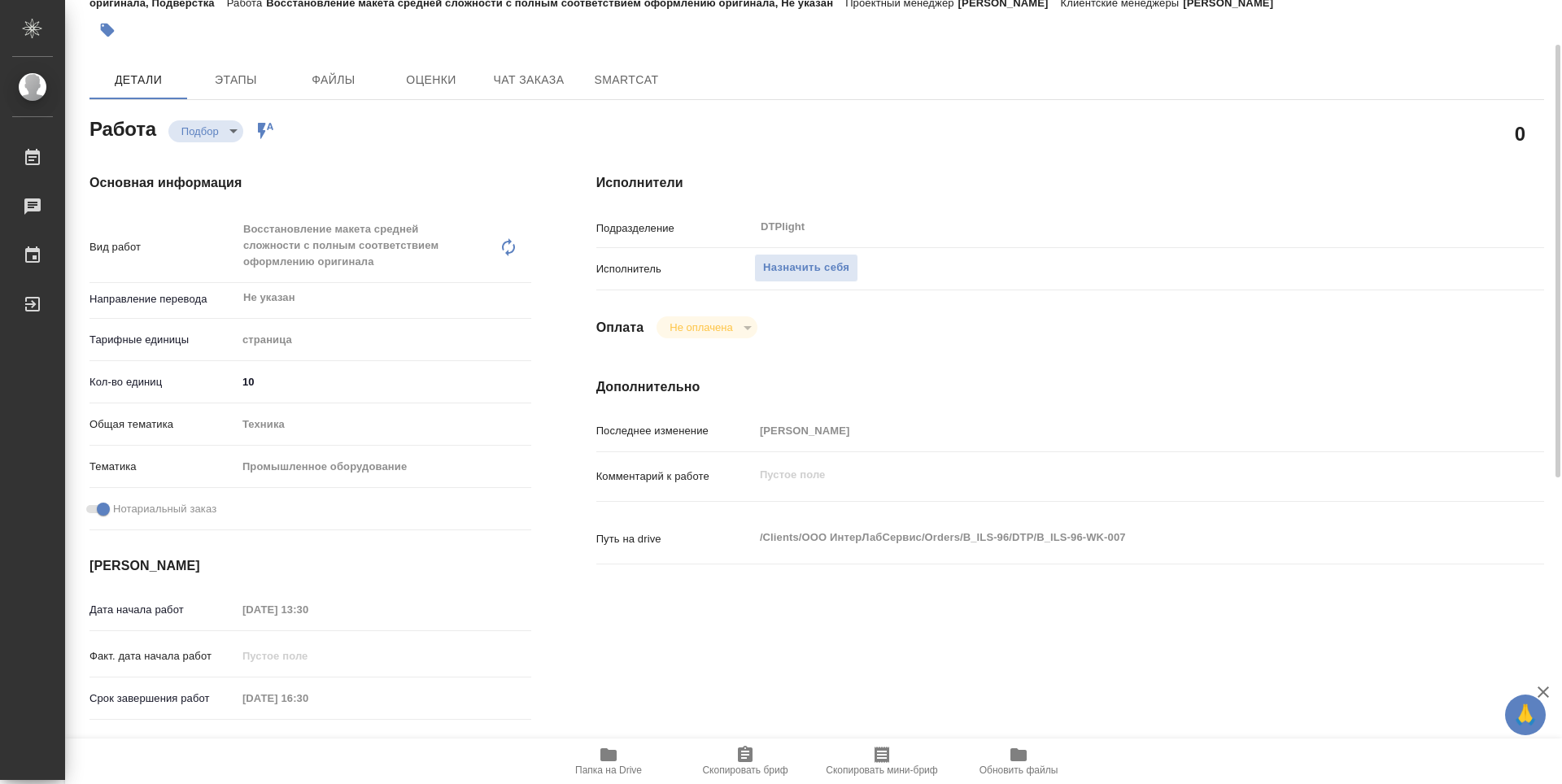
type textarea "x"
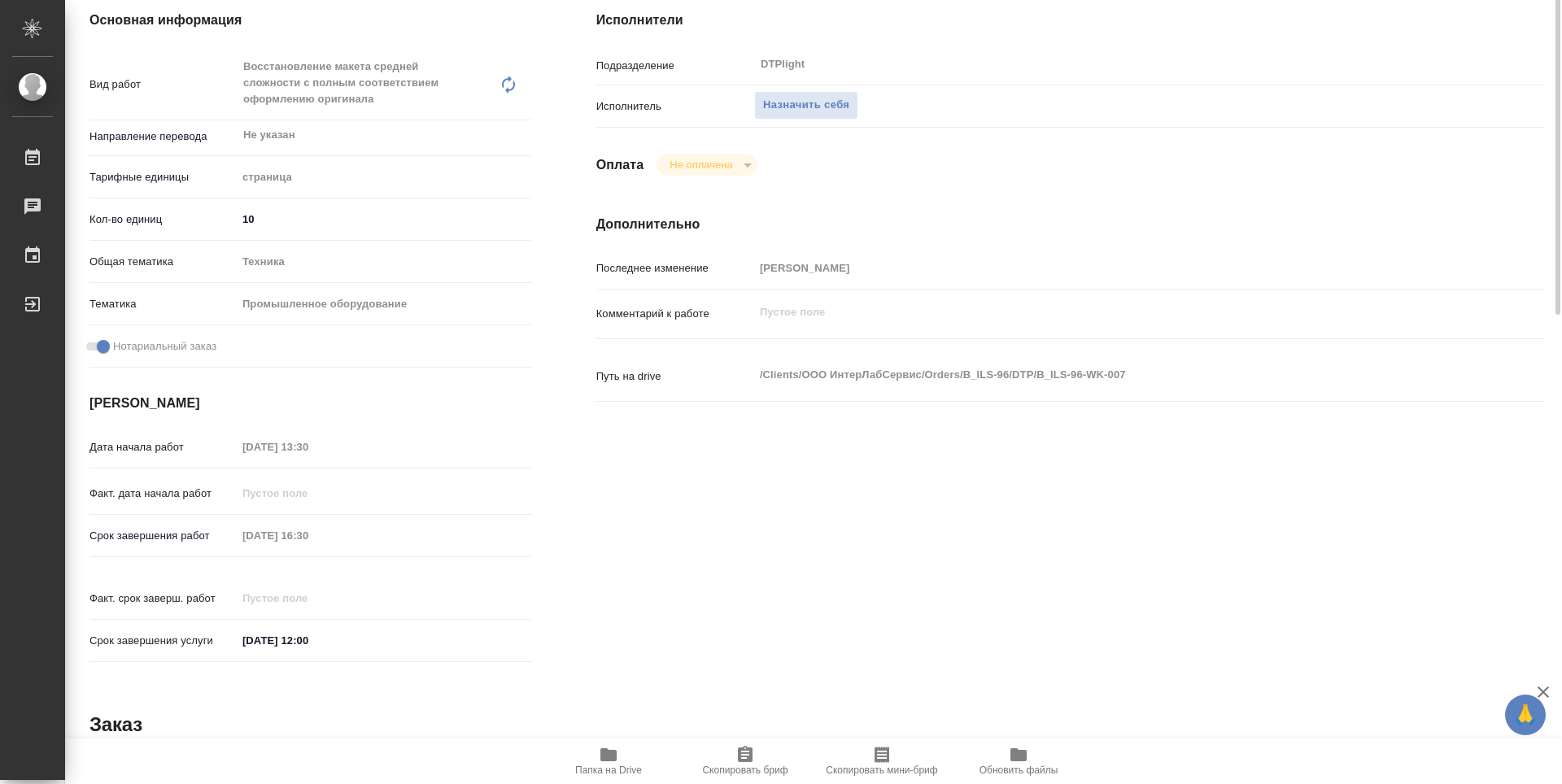
scroll to position [0, 0]
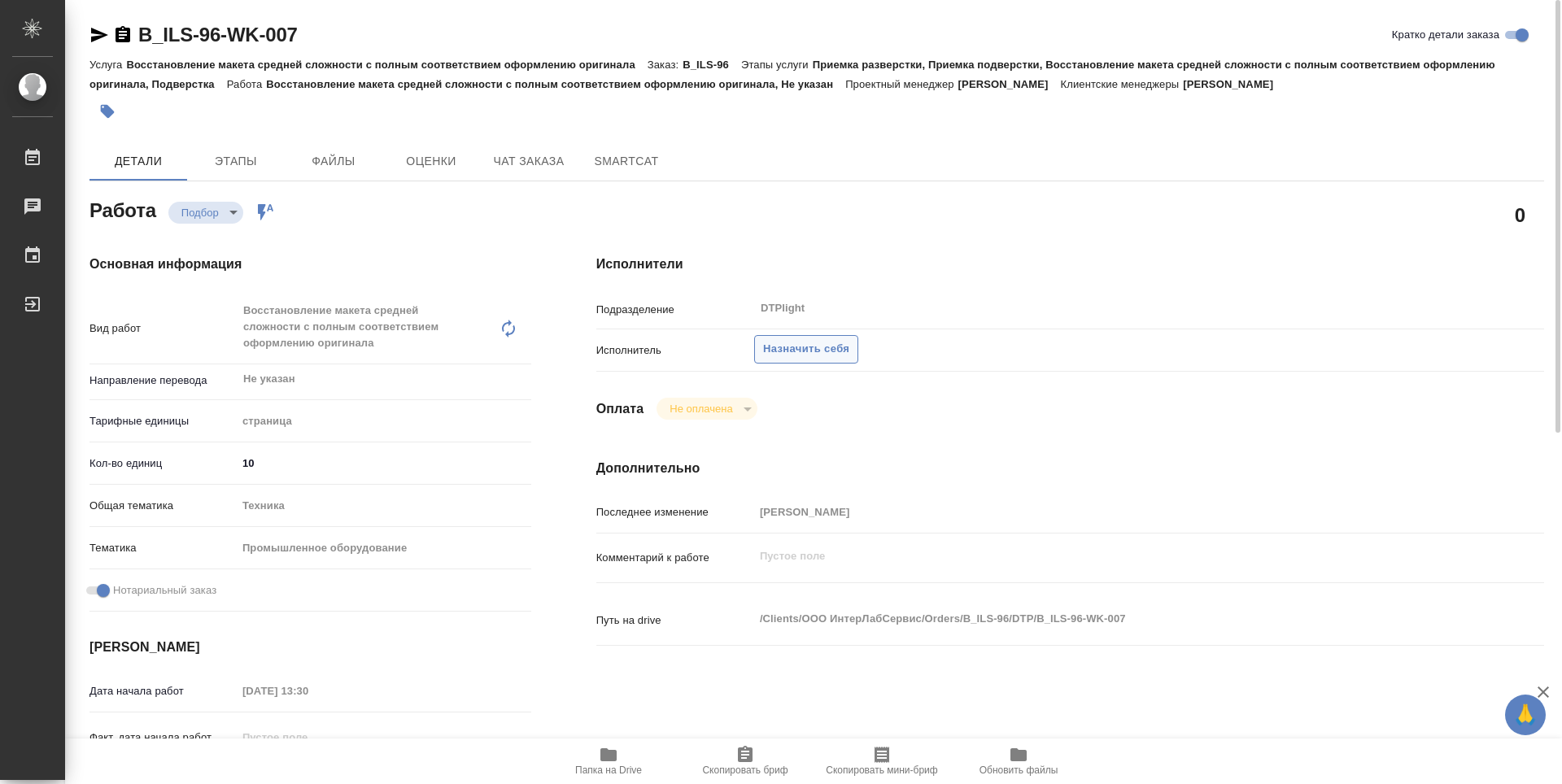
click at [784, 352] on span "Назначить себя" at bounding box center [806, 349] width 87 height 19
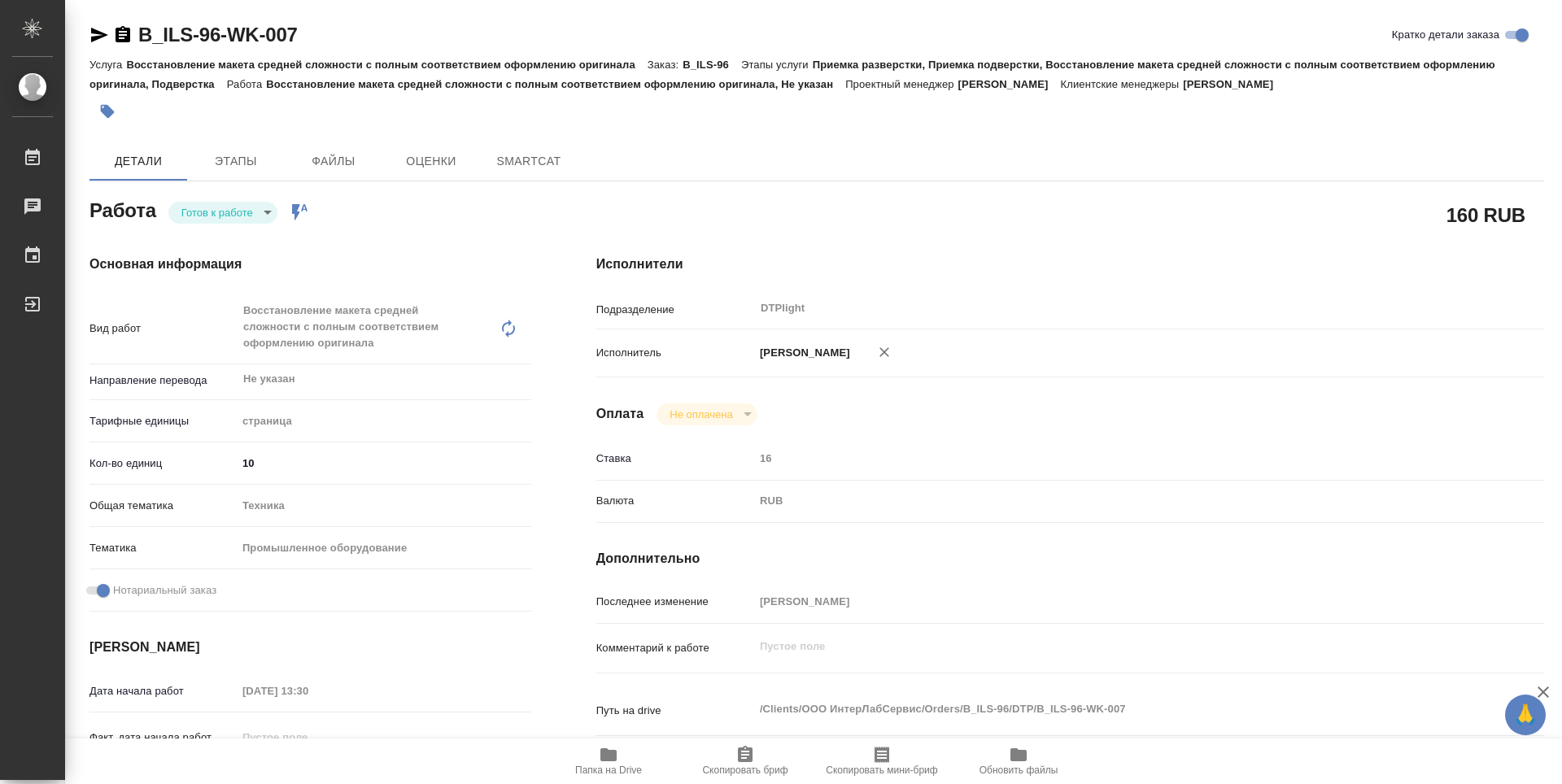
type textarea "x"
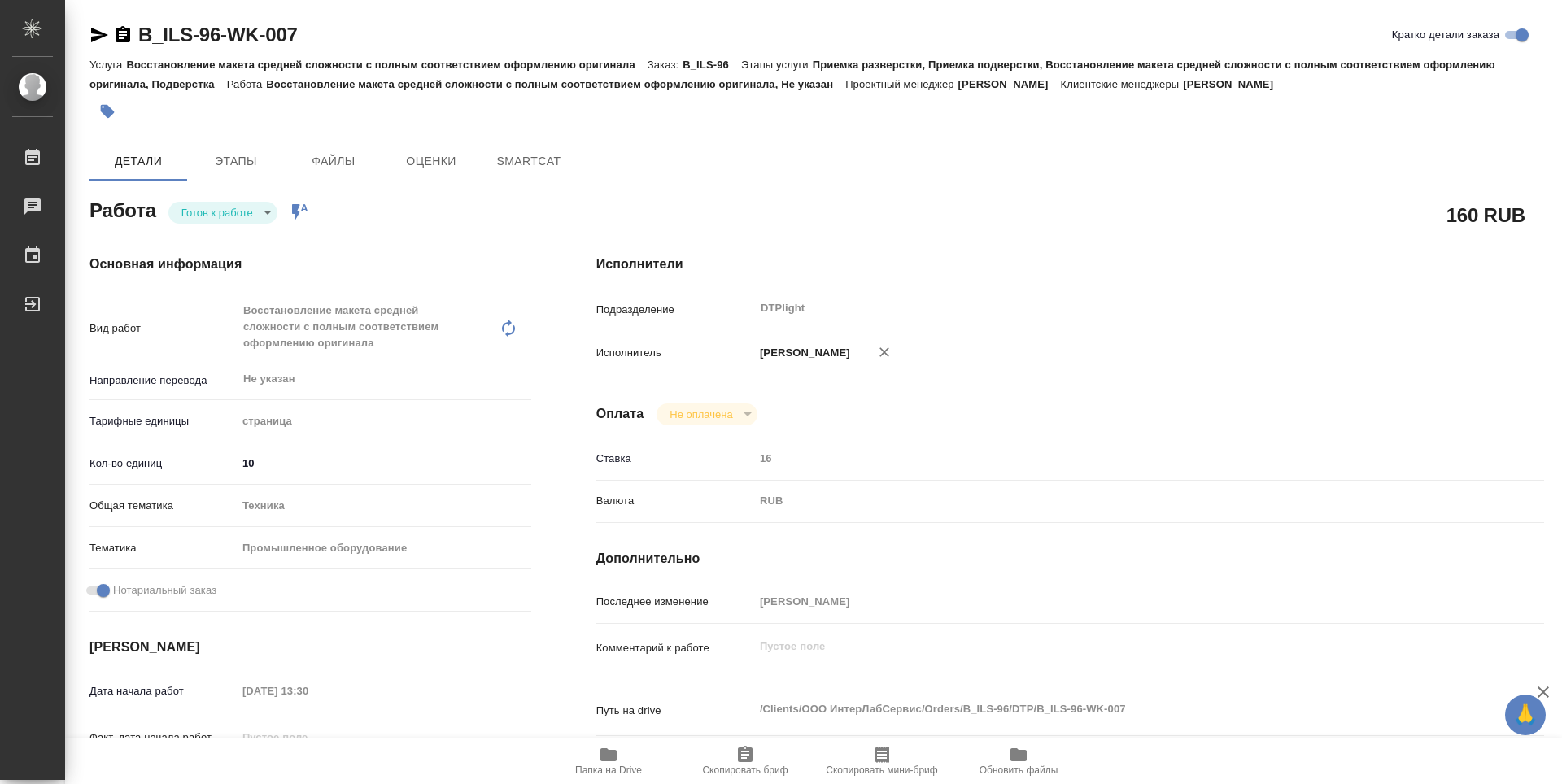
type textarea "x"
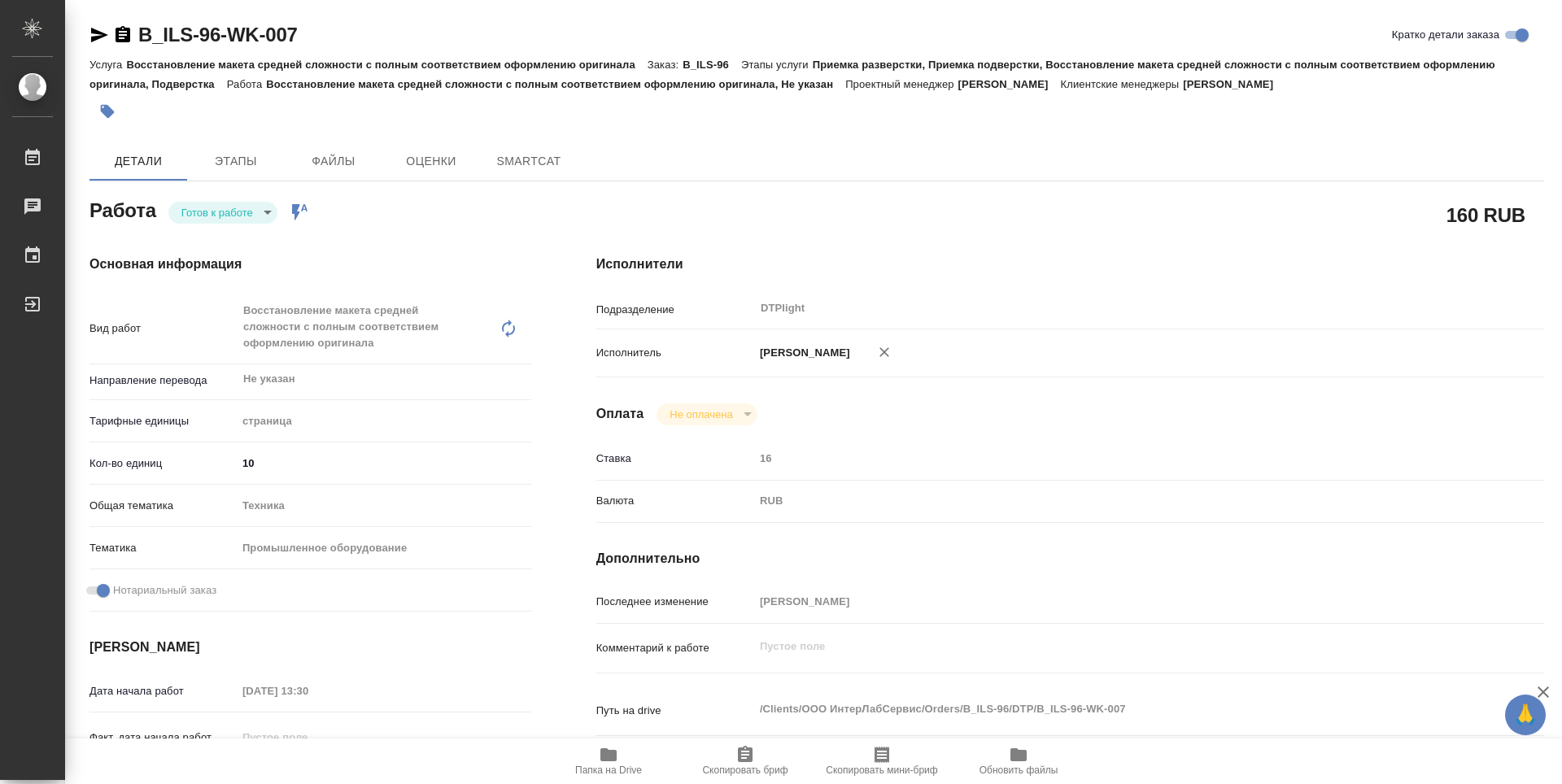
type textarea "x"
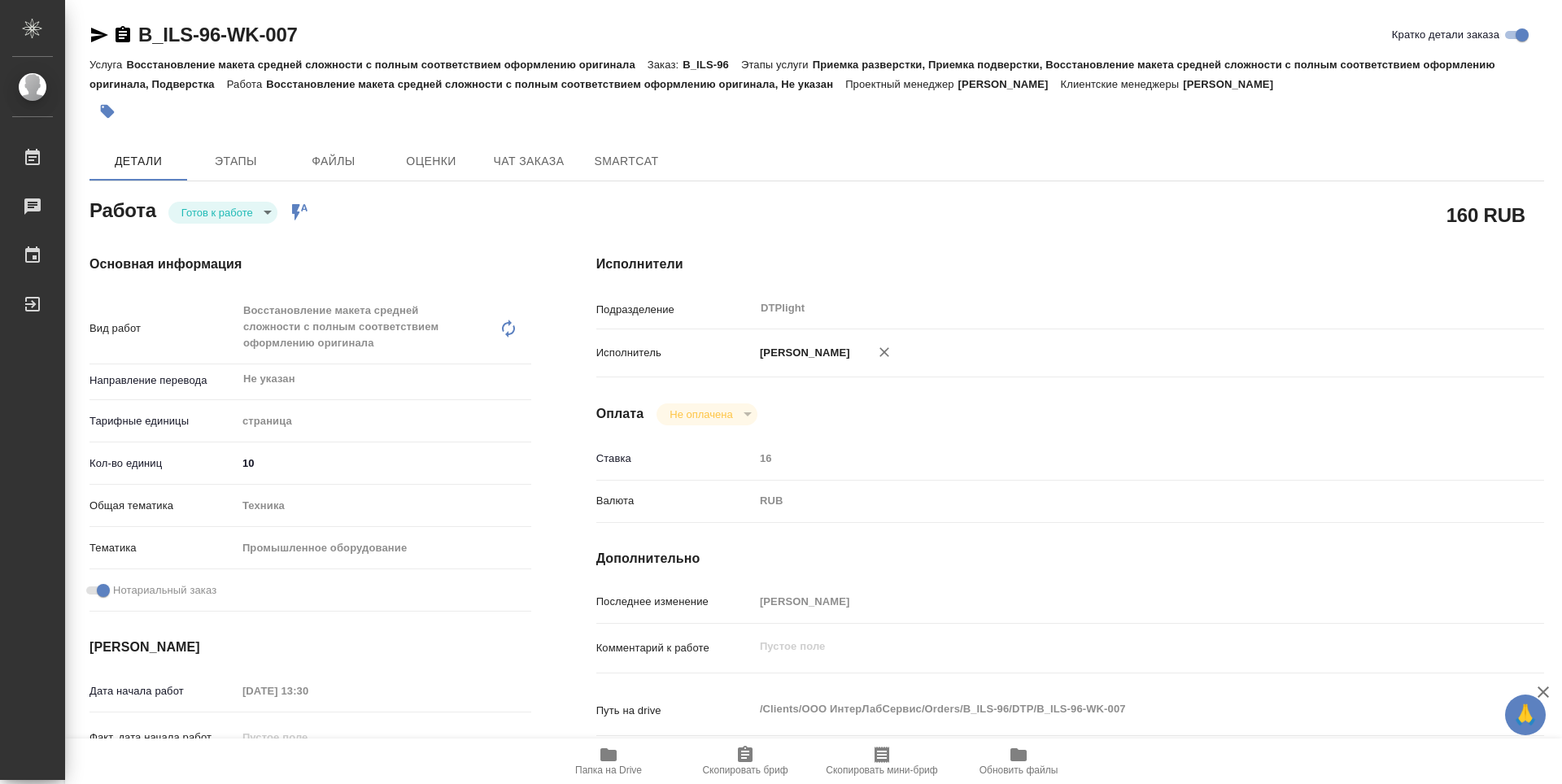
click at [267, 213] on body "🙏 .cls-1 fill:#fff; AWATERA Guselnikov Roman Работы Чаты График Выйти B_ILS-96-…" at bounding box center [781, 392] width 1562 height 784
click at [215, 216] on button "В работе" at bounding box center [208, 212] width 53 height 18
type textarea "x"
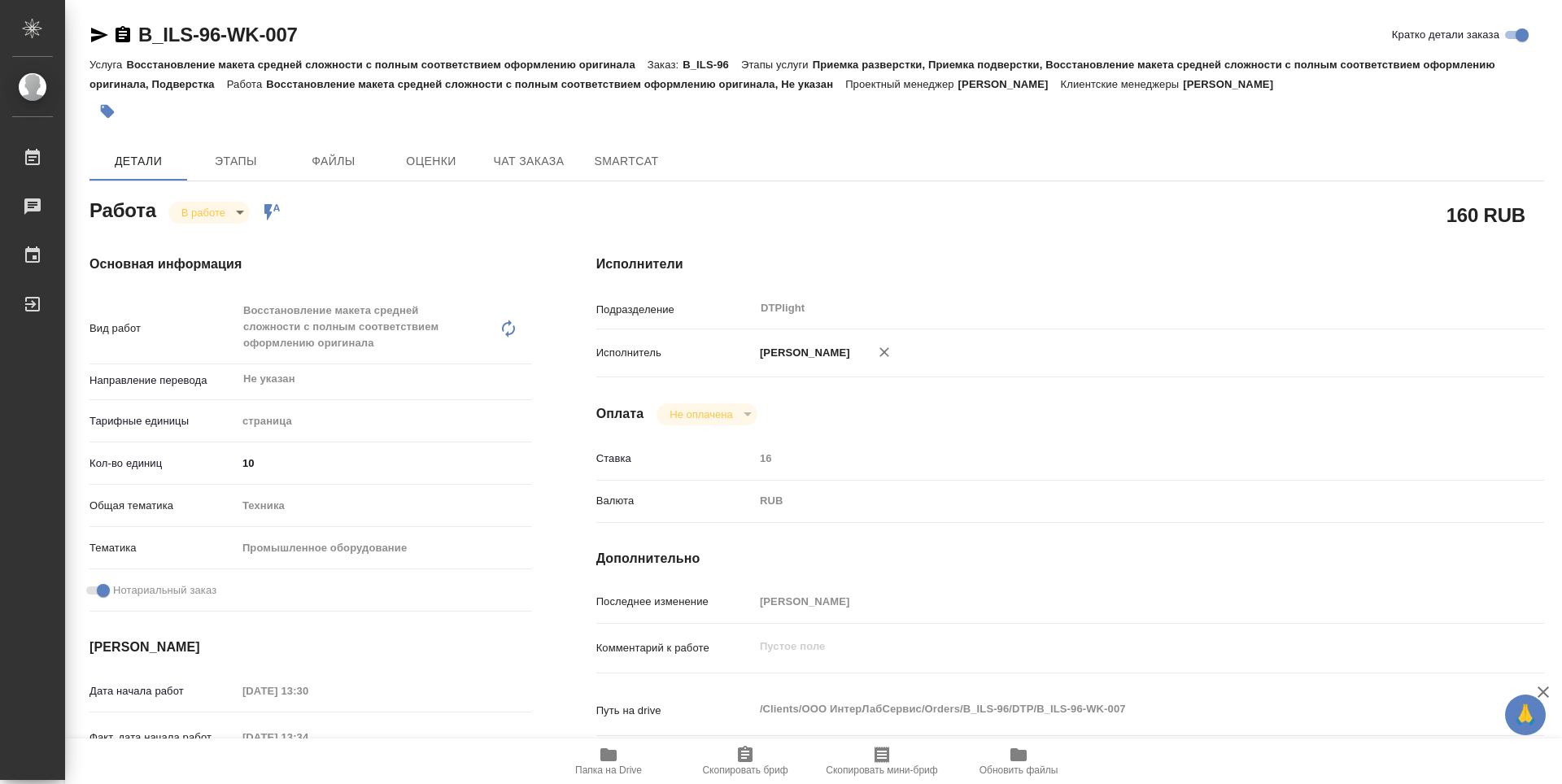
type textarea "x"
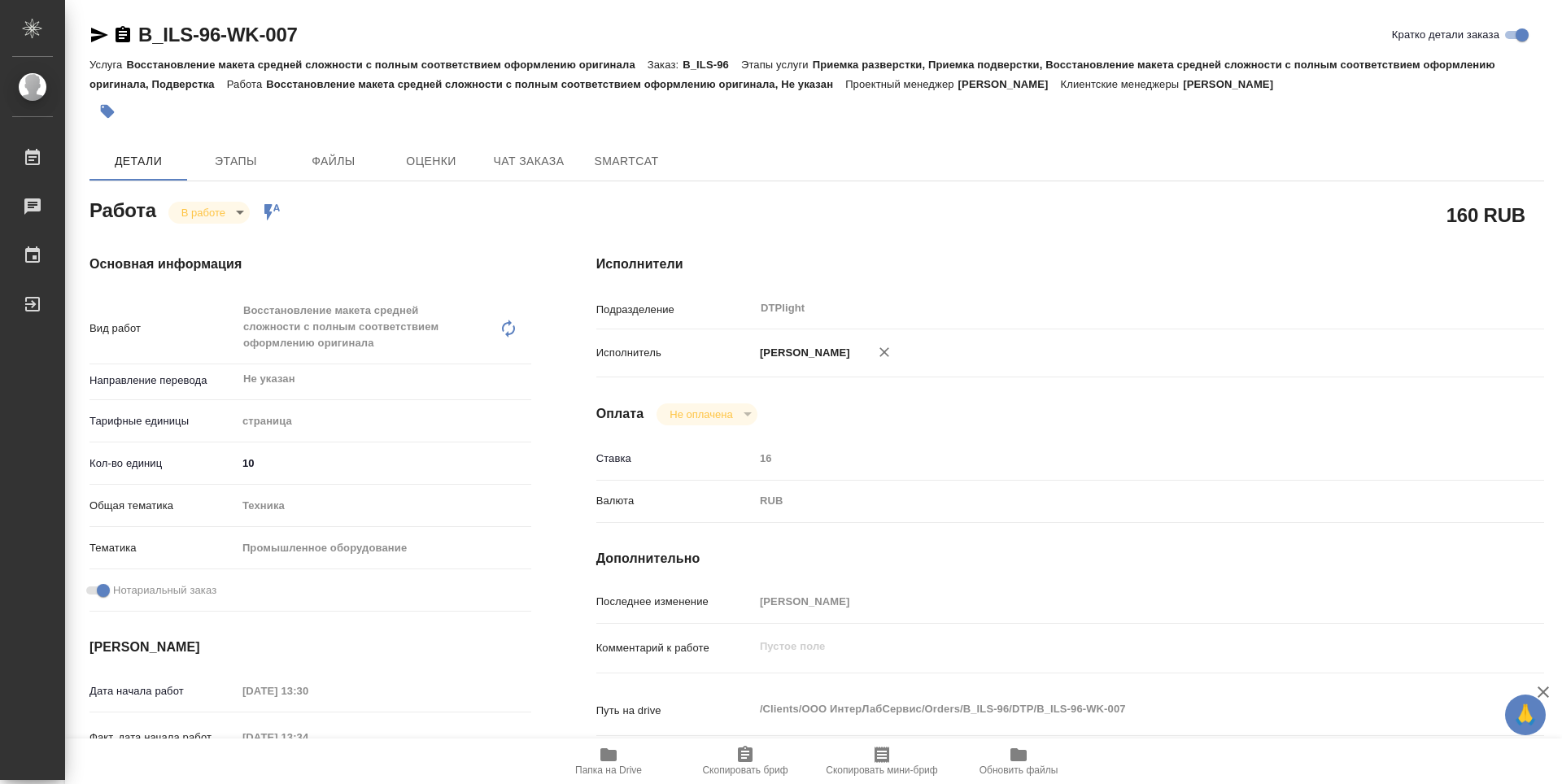
type textarea "x"
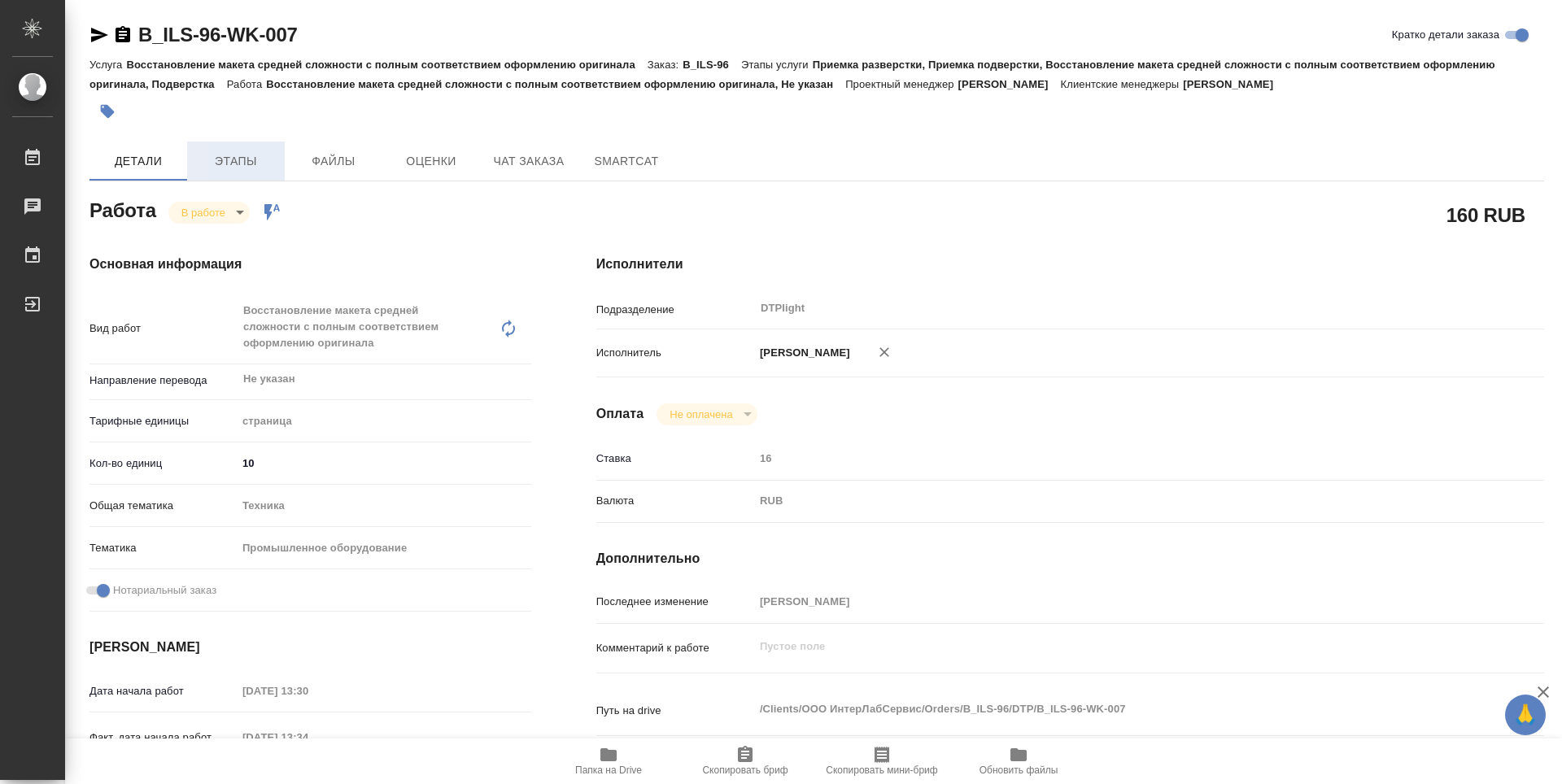
type textarea "x"
click at [129, 36] on icon "button" at bounding box center [122, 33] width 14 height 16
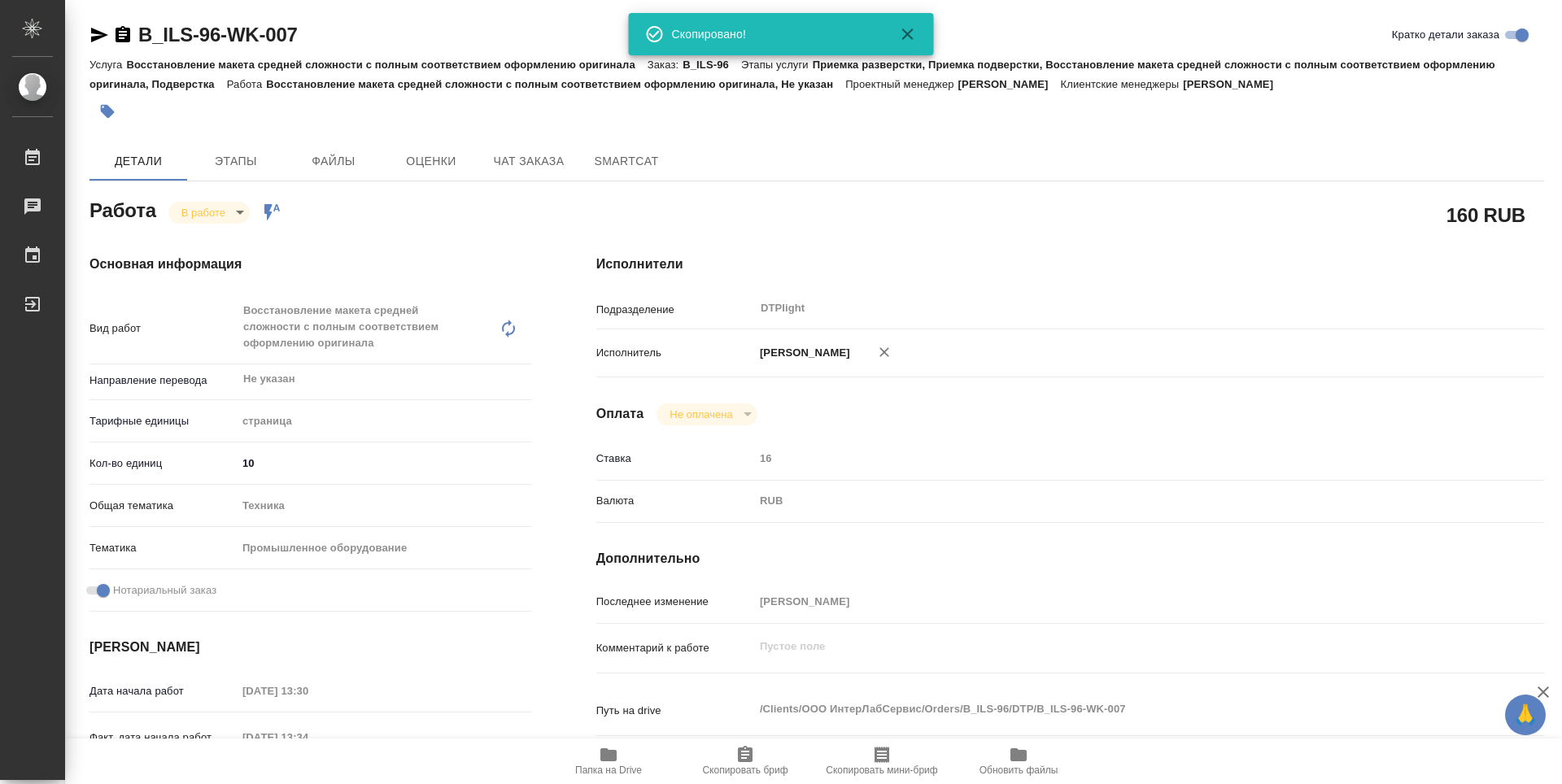
type textarea "x"
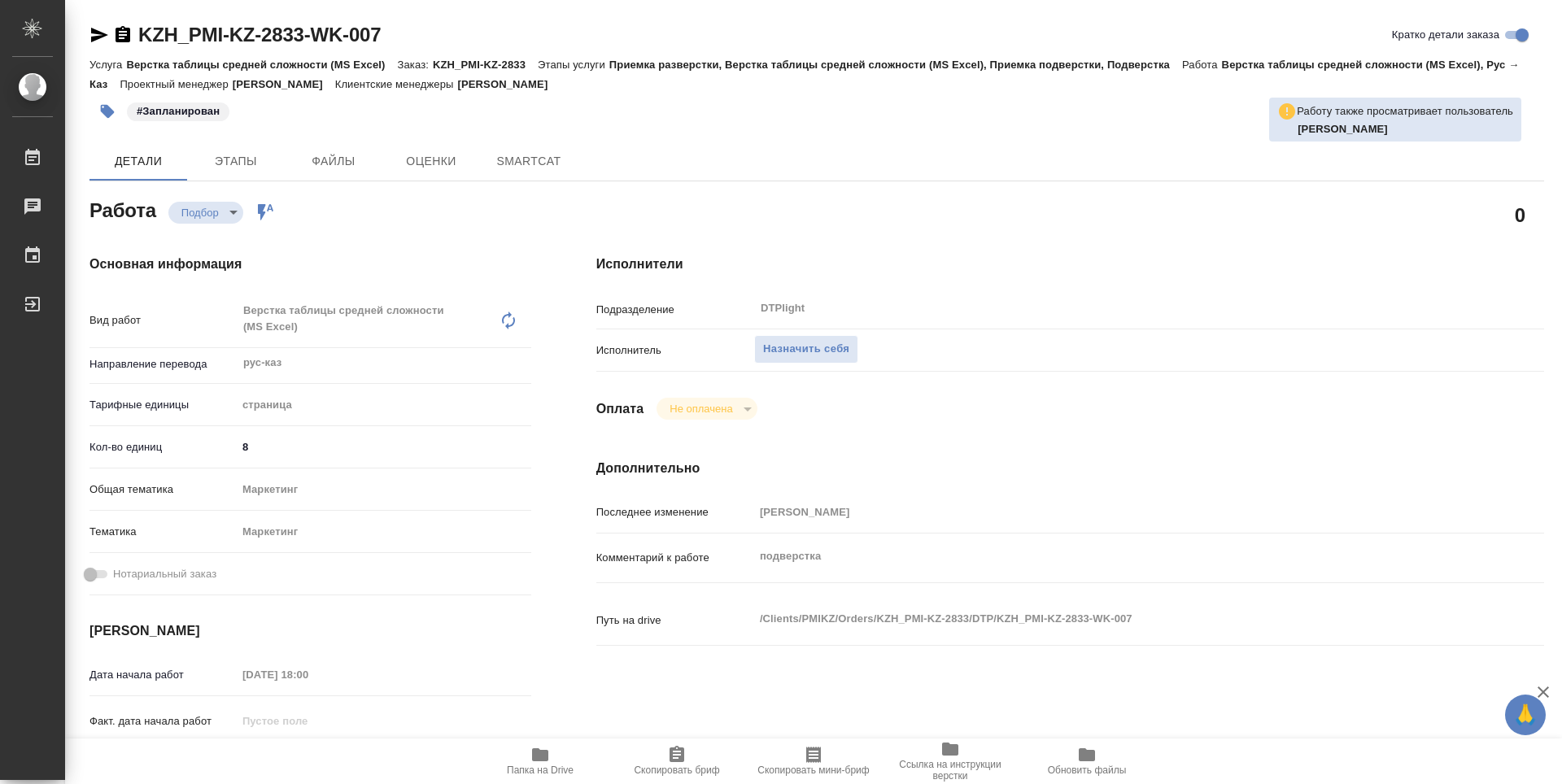
type textarea "x"
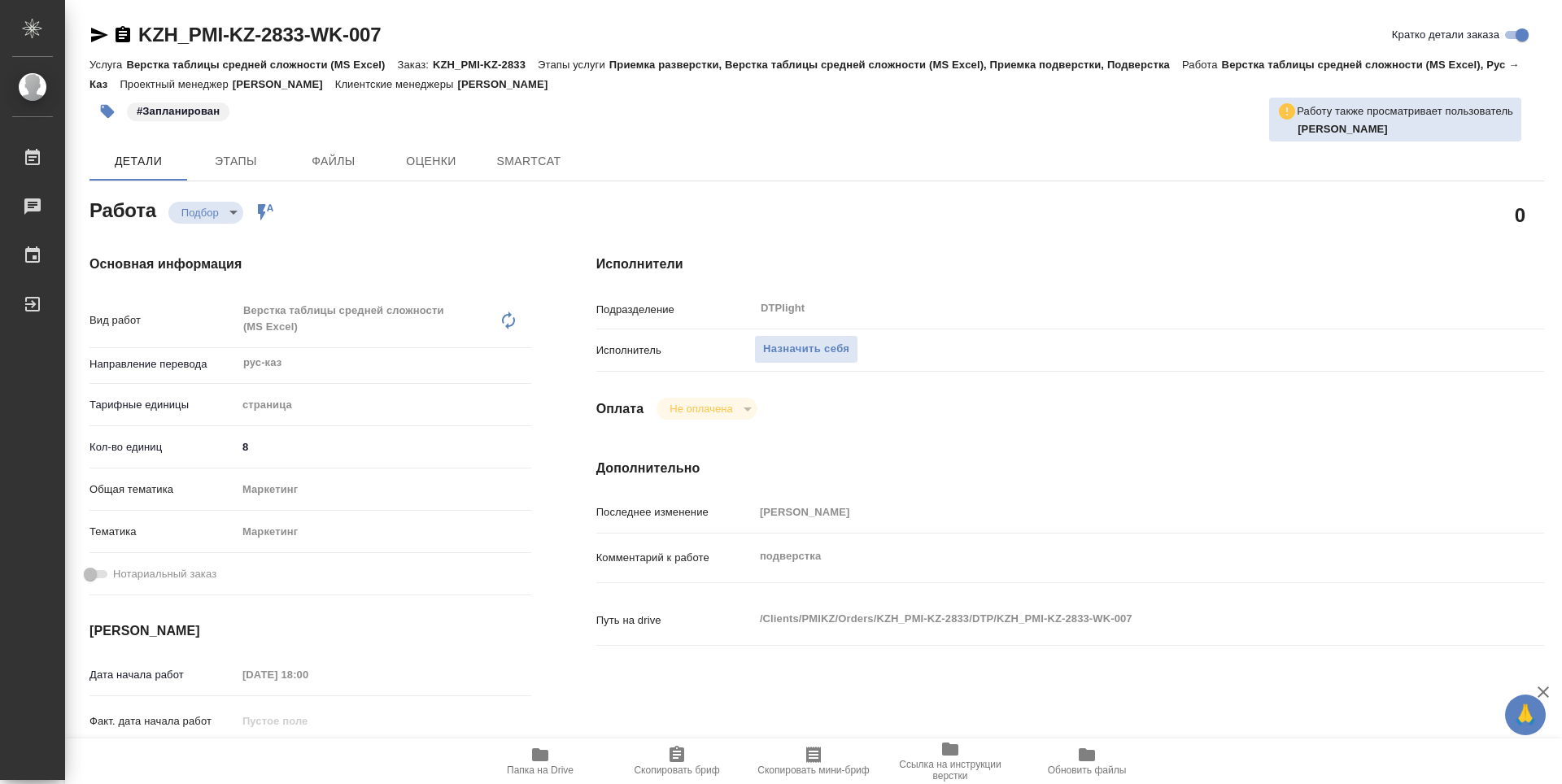
type textarea "x"
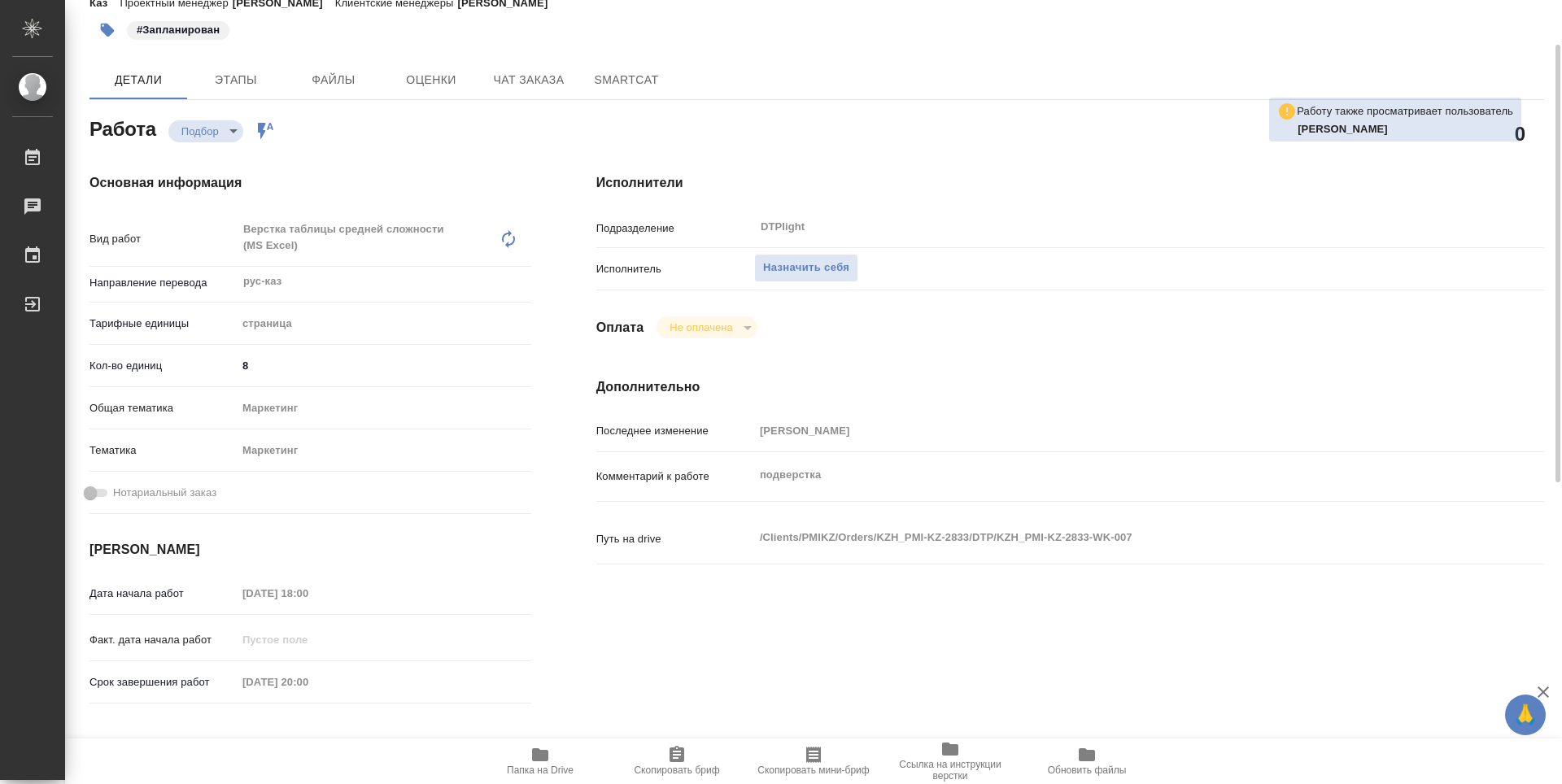
scroll to position [488, 0]
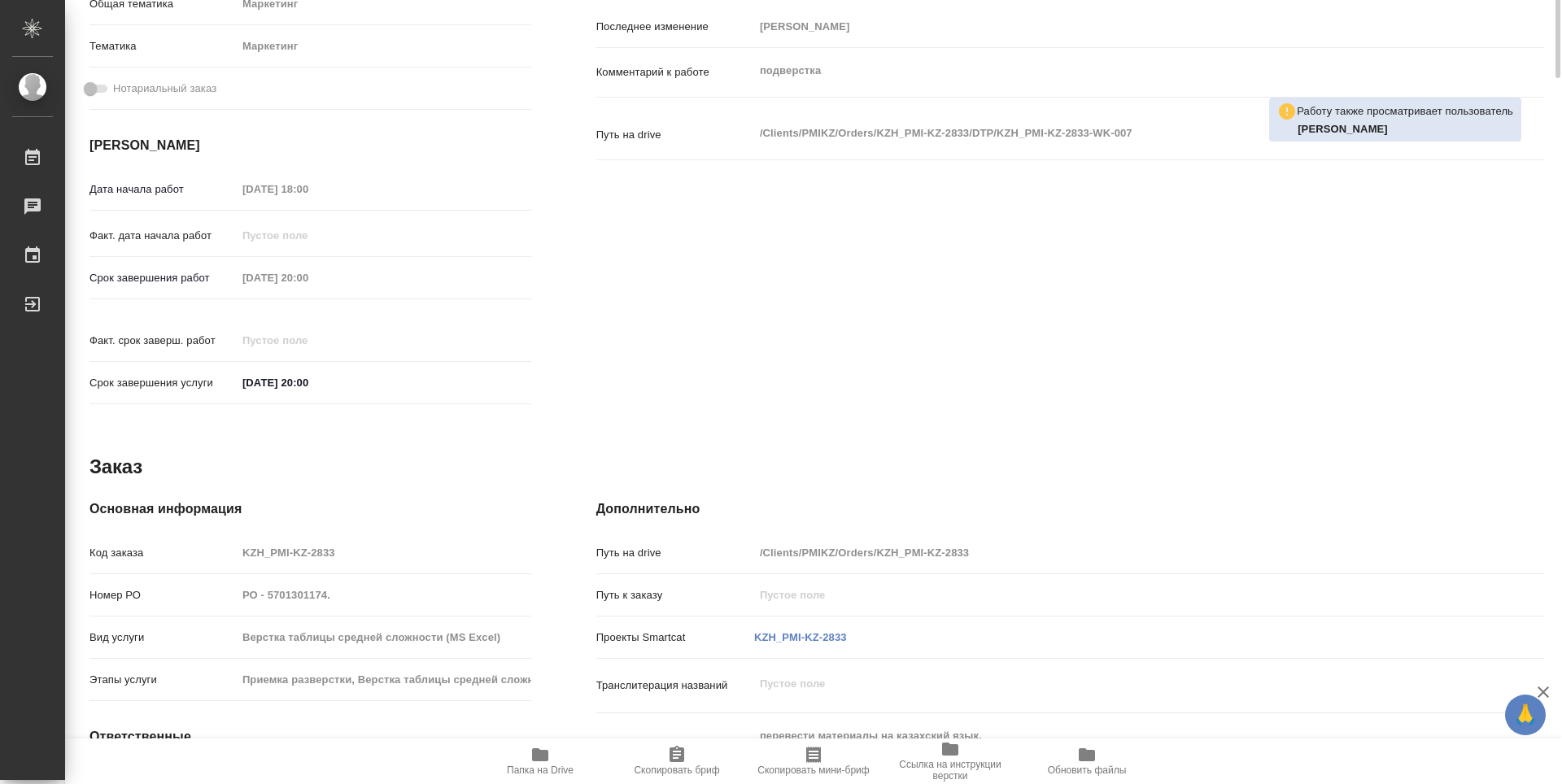
type textarea "x"
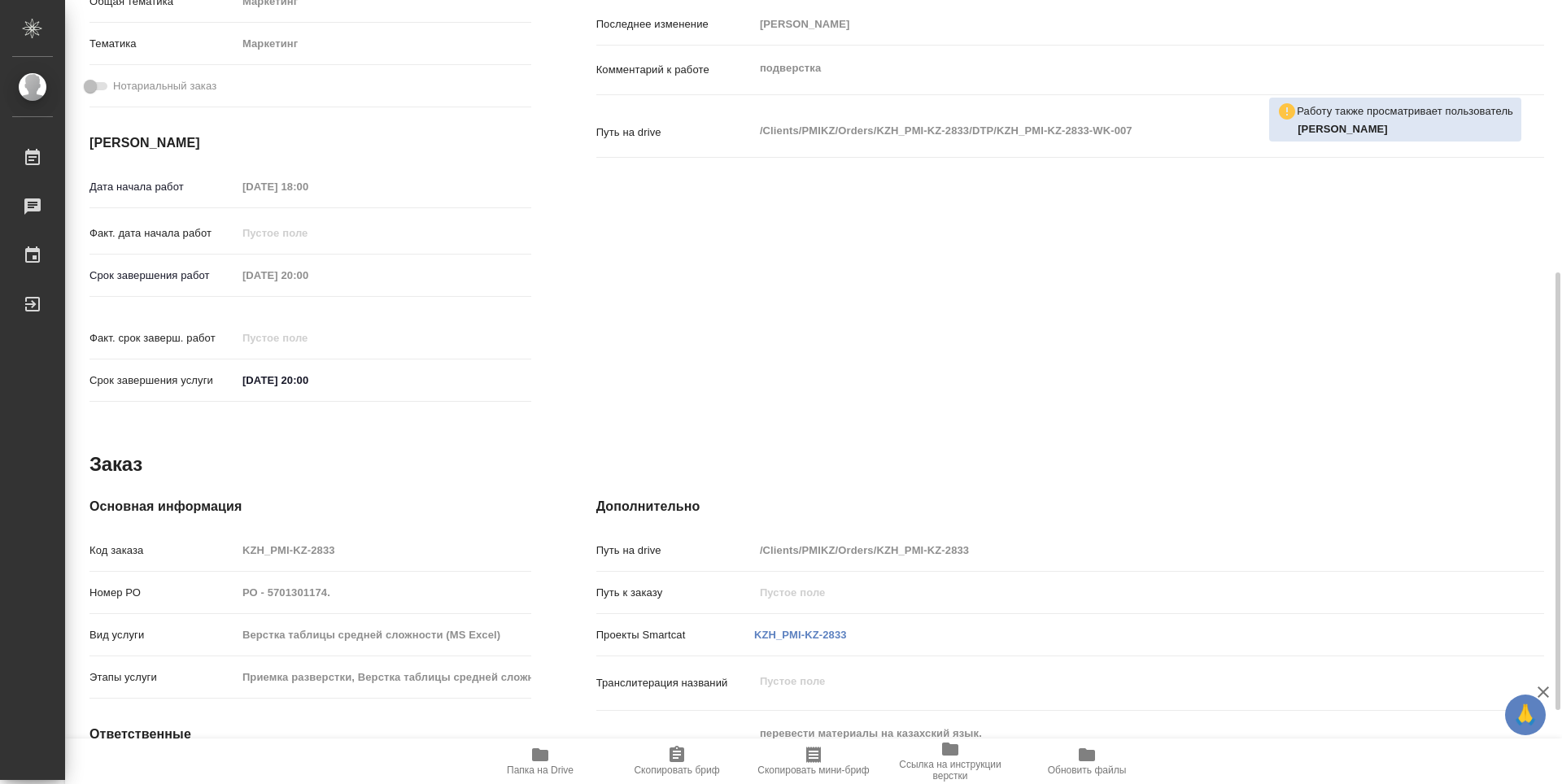
type textarea "x"
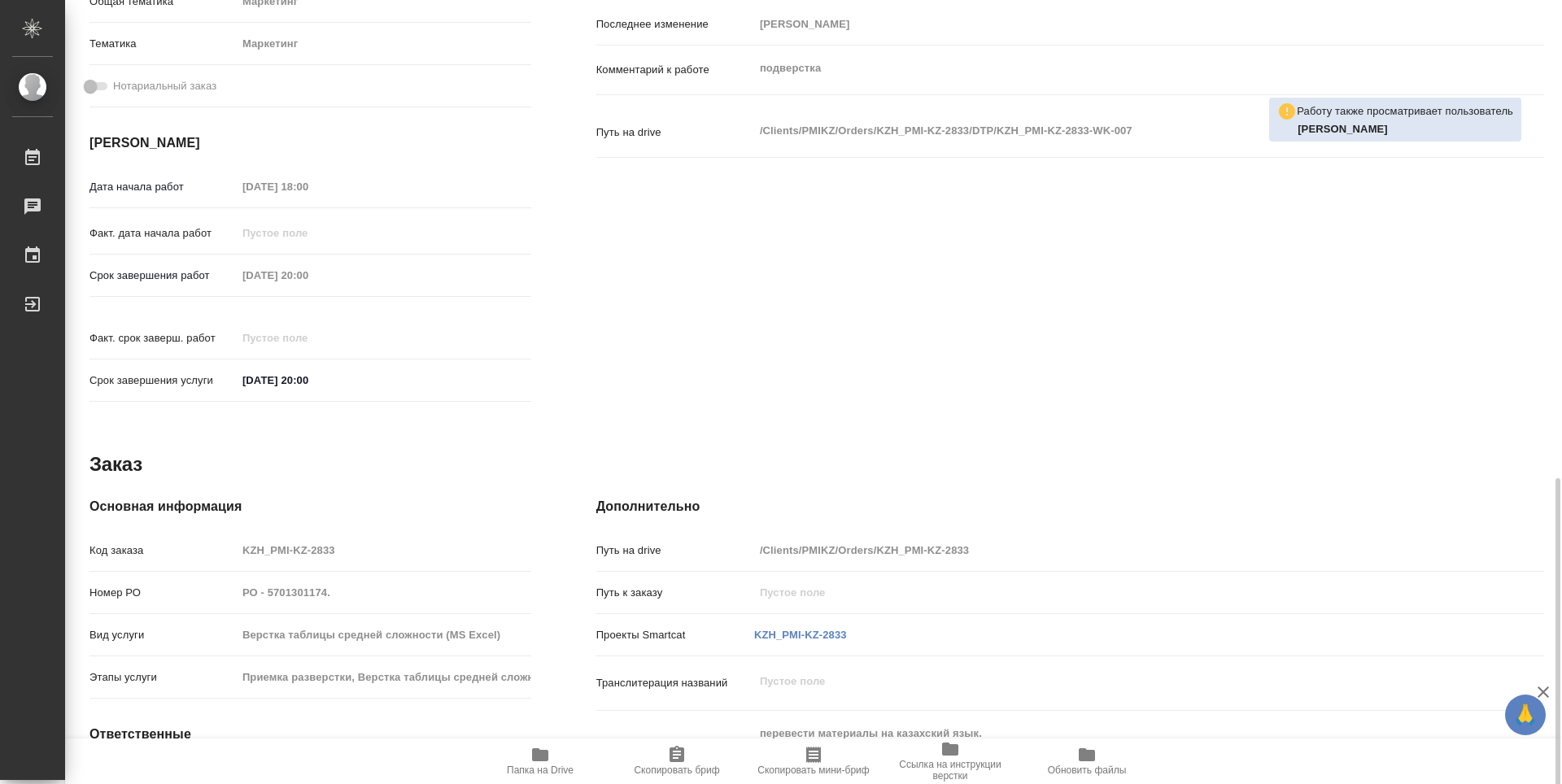
scroll to position [619, 0]
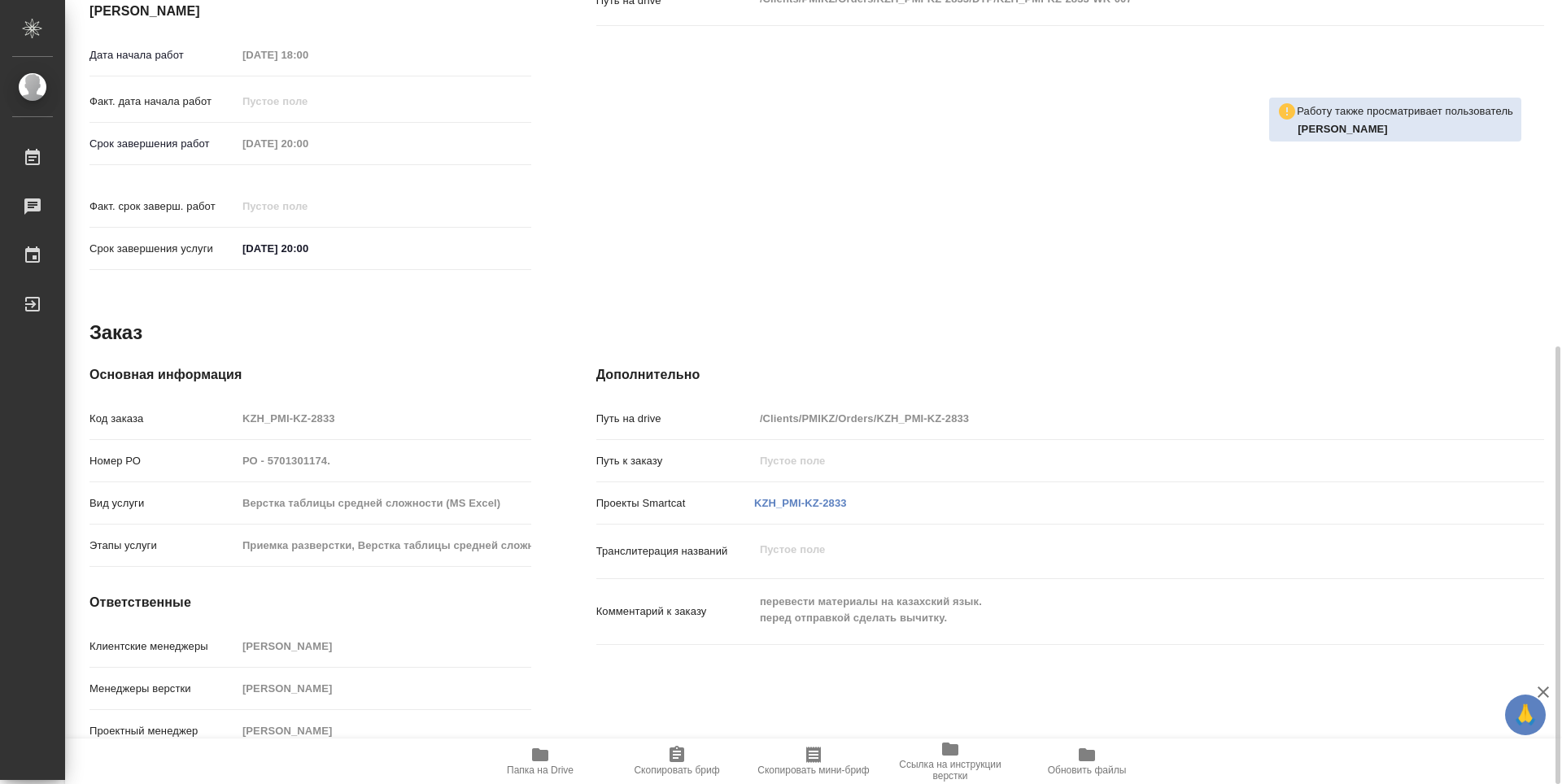
click at [524, 762] on span "Папка на Drive" at bounding box center [540, 760] width 117 height 30
